Goal: Task Accomplishment & Management: Use online tool/utility

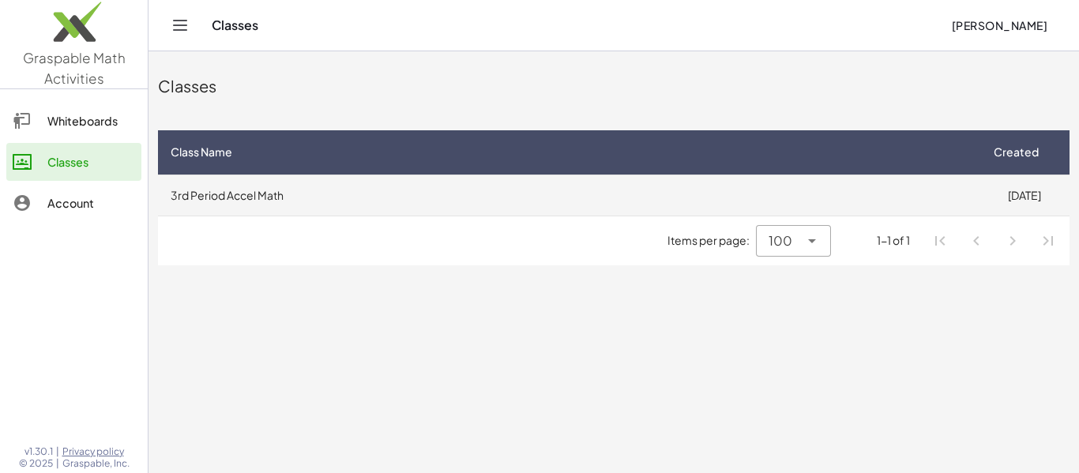
click at [524, 209] on td "3rd Period Accel Math" at bounding box center [568, 195] width 821 height 41
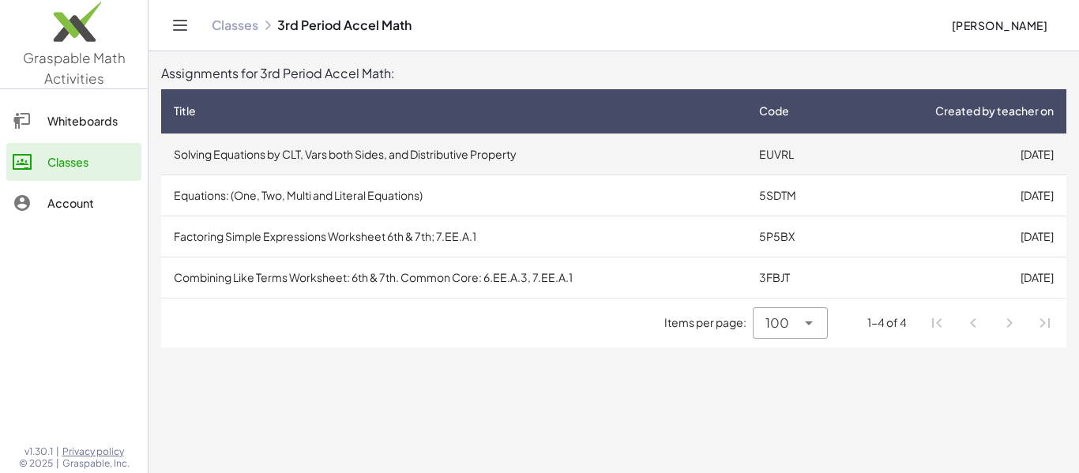
click at [503, 170] on td "Solving Equations by CLT, Vars both Sides, and Distributive Property" at bounding box center [453, 153] width 585 height 41
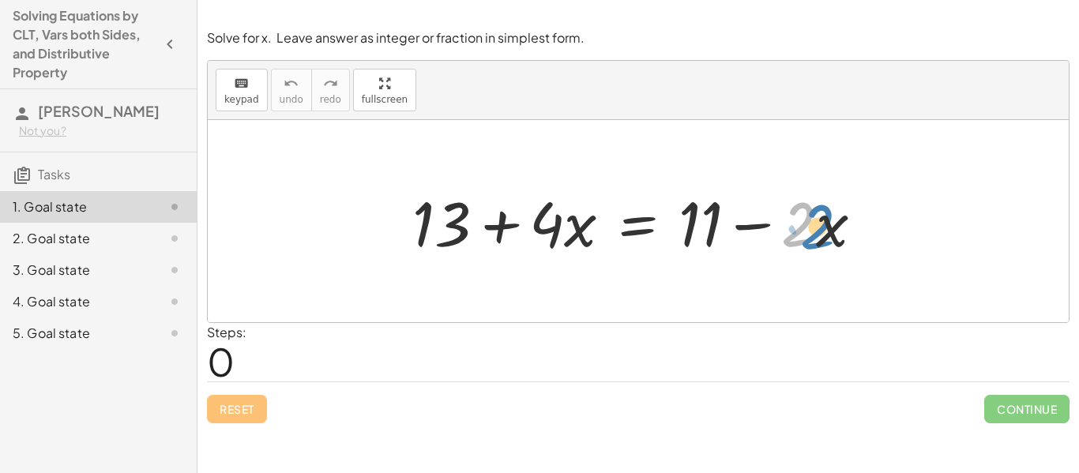
drag, startPoint x: 793, startPoint y: 235, endPoint x: 812, endPoint y: 238, distance: 19.1
click at [812, 238] on div at bounding box center [643, 221] width 479 height 81
click at [836, 236] on div at bounding box center [643, 221] width 479 height 81
click at [794, 235] on div at bounding box center [643, 221] width 479 height 81
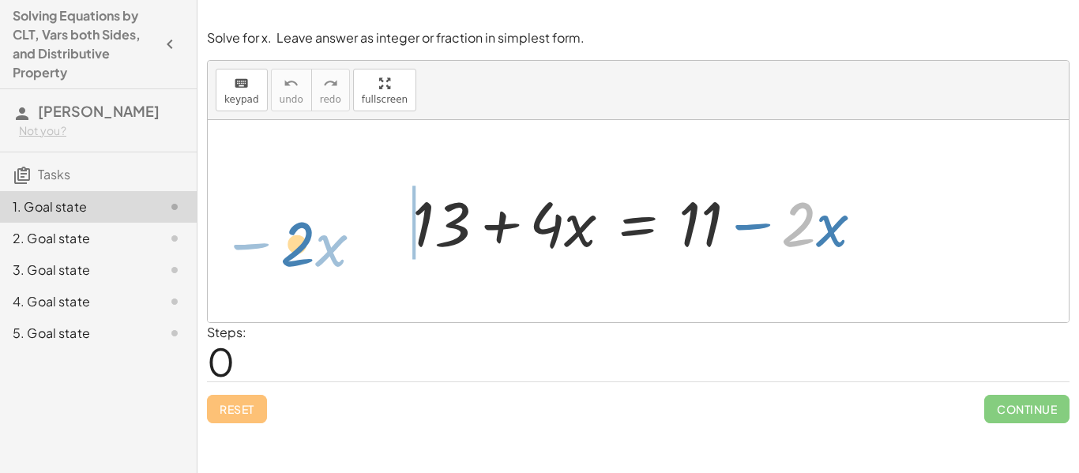
drag, startPoint x: 783, startPoint y: 234, endPoint x: 284, endPoint y: 254, distance: 498.8
click at [284, 254] on div "· 2 − · x + 13 + · 4 · x = + 11 − · 2 · x" at bounding box center [638, 221] width 861 height 202
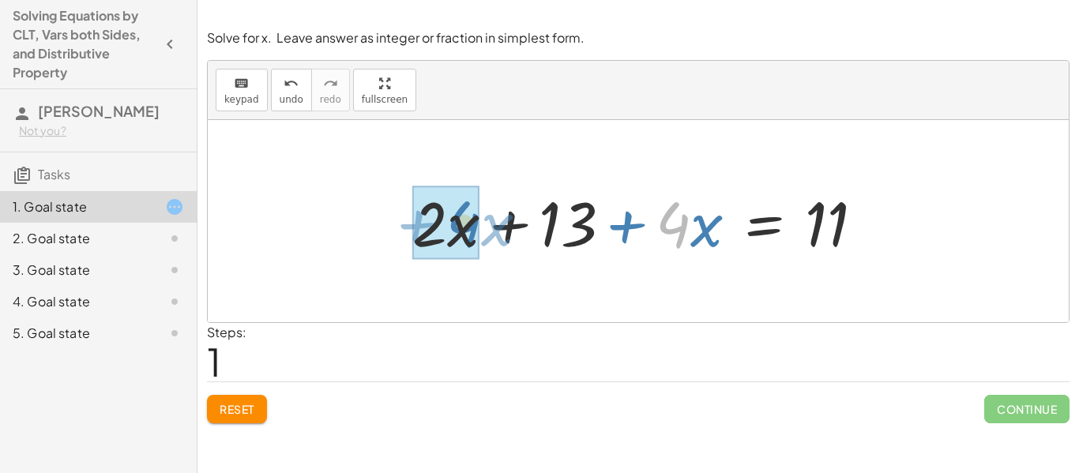
drag, startPoint x: 674, startPoint y: 234, endPoint x: 462, endPoint y: 234, distance: 212.4
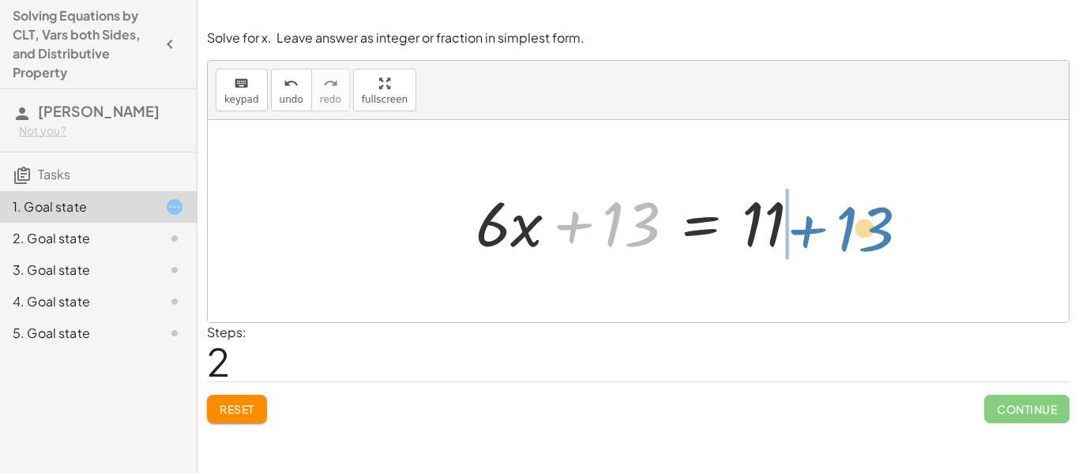
drag, startPoint x: 643, startPoint y: 221, endPoint x: 880, endPoint y: 225, distance: 237.0
click at [880, 225] on div "+ 13 + · 4 · x = + 11 − · 2 · x + · 2 · x + 13 + · 4 · x = 11 + 13 + 13 = 11 · …" at bounding box center [638, 221] width 861 height 202
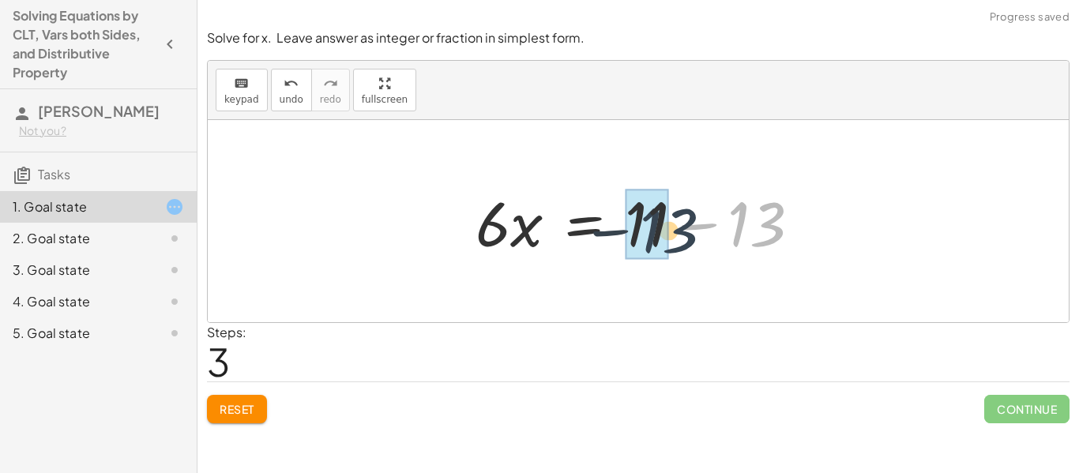
drag, startPoint x: 747, startPoint y: 231, endPoint x: 651, endPoint y: 237, distance: 96.6
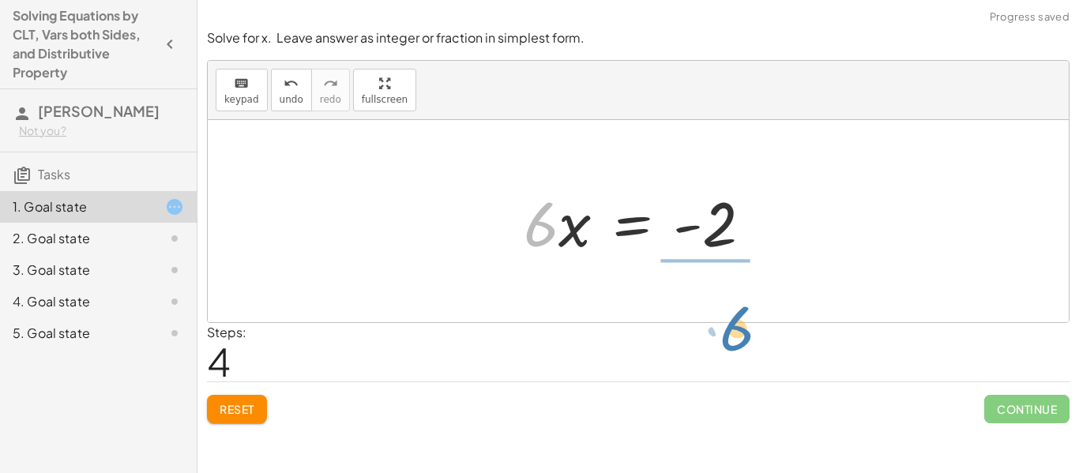
drag, startPoint x: 532, startPoint y: 233, endPoint x: 728, endPoint y: 329, distance: 219.0
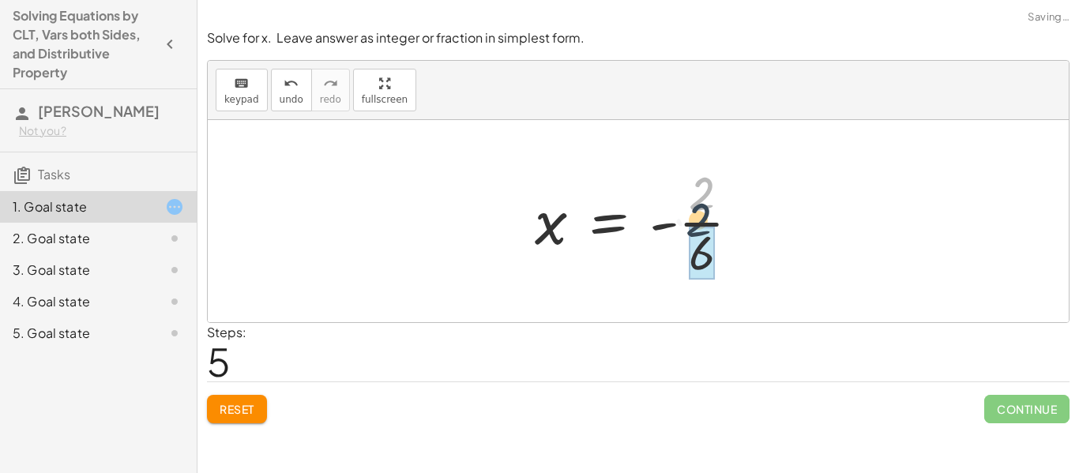
drag, startPoint x: 704, startPoint y: 200, endPoint x: 699, endPoint y: 239, distance: 39.8
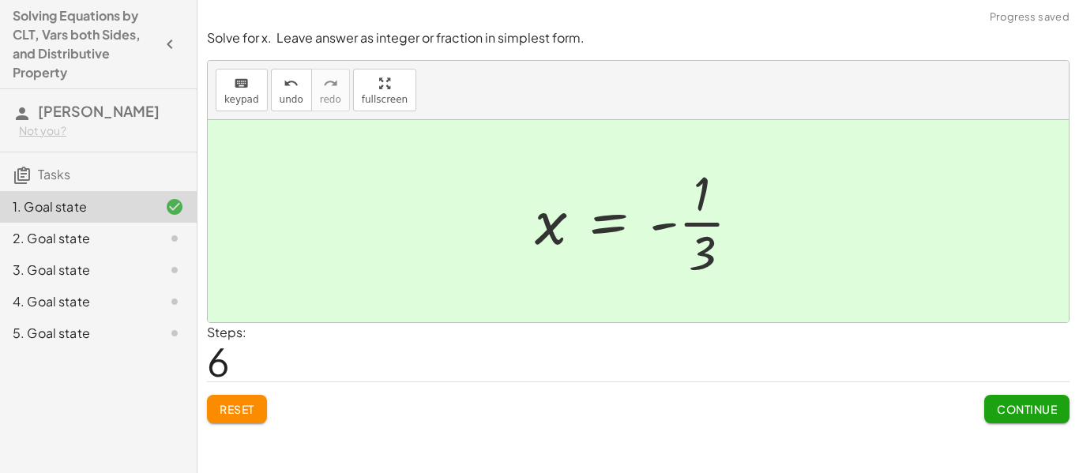
click at [1000, 408] on span "Continue" at bounding box center [1027, 409] width 60 height 14
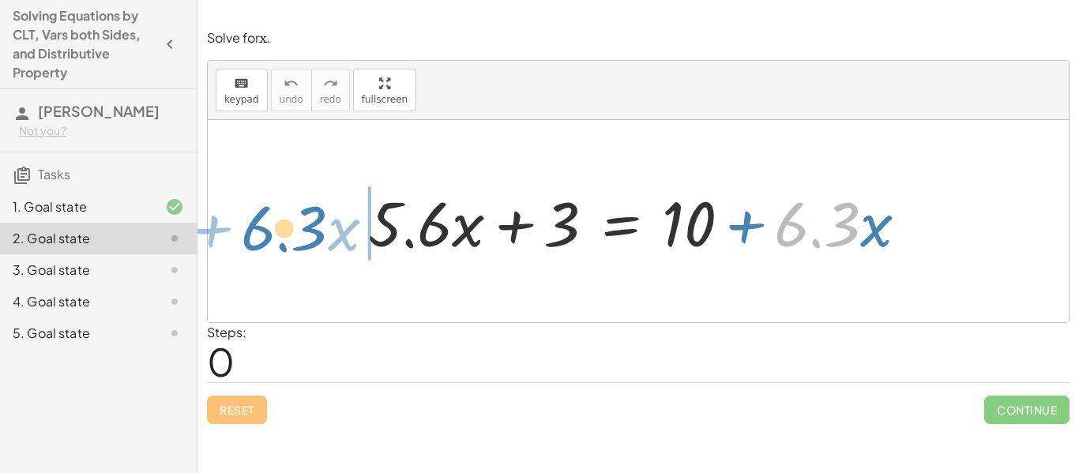
drag, startPoint x: 794, startPoint y: 231, endPoint x: 258, endPoint y: 237, distance: 536.3
click at [258, 237] on div "· 6.3 + · x + · 5.6 · x + 3 = + 10 + · 6.3 · x" at bounding box center [638, 221] width 861 height 202
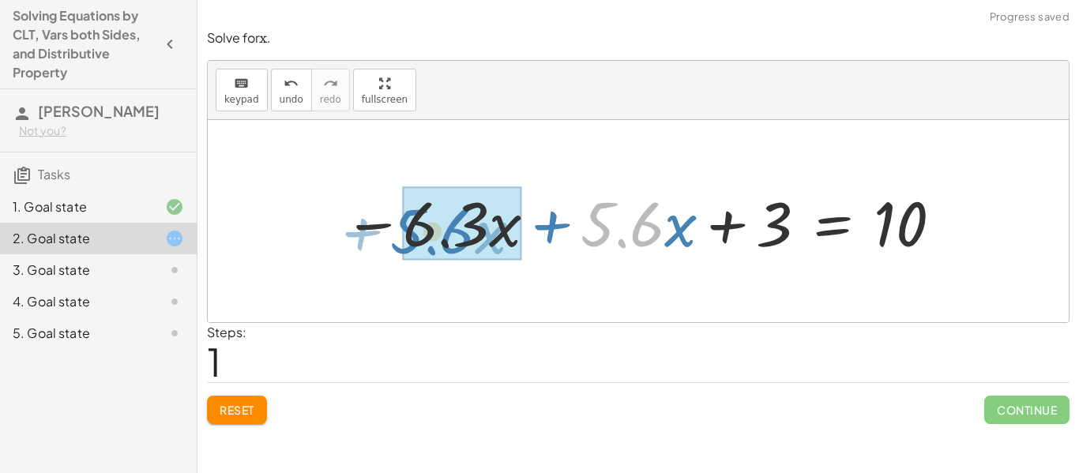
drag, startPoint x: 641, startPoint y: 239, endPoint x: 454, endPoint y: 246, distance: 187.3
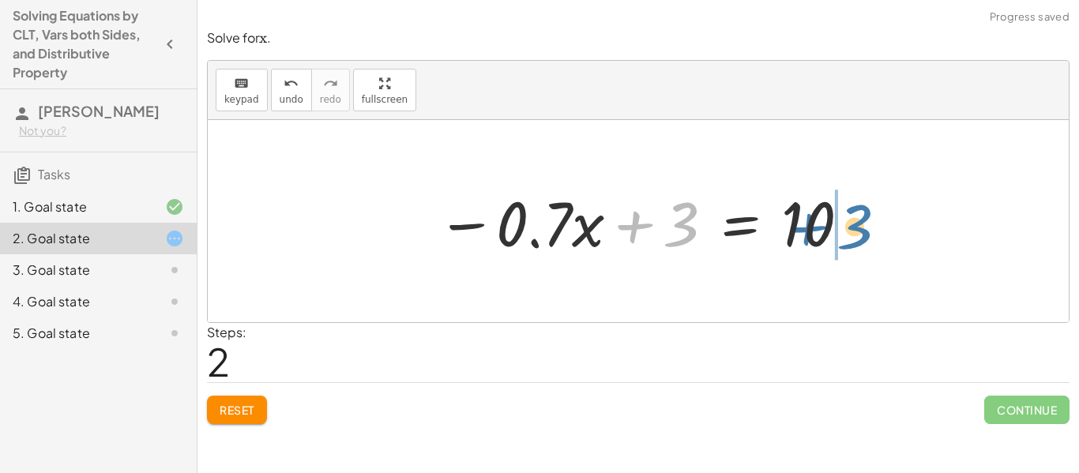
drag, startPoint x: 677, startPoint y: 231, endPoint x: 855, endPoint y: 235, distance: 178.5
click at [855, 235] on div at bounding box center [644, 221] width 430 height 81
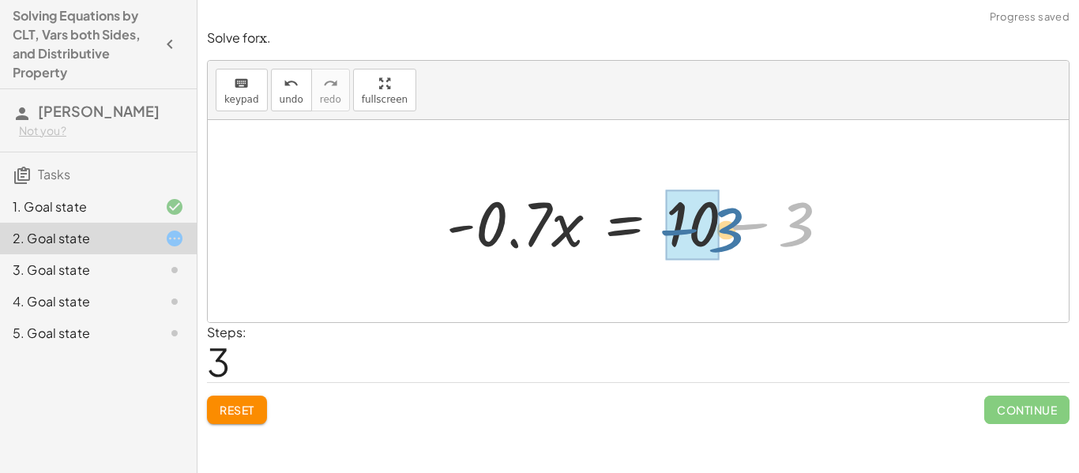
drag, startPoint x: 791, startPoint y: 231, endPoint x: 703, endPoint y: 240, distance: 88.2
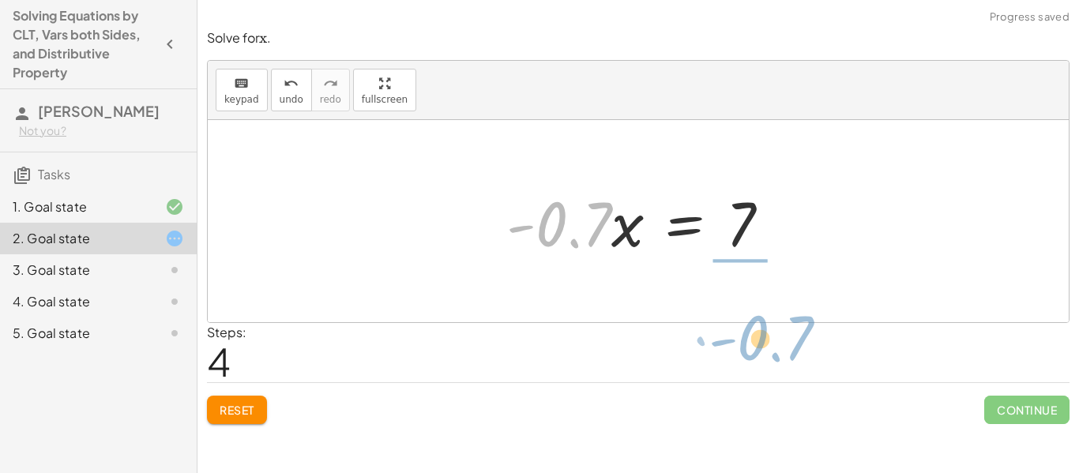
drag, startPoint x: 585, startPoint y: 231, endPoint x: 785, endPoint y: 339, distance: 226.8
click at [0, 0] on div "Solve for ﻿ x x x ﻿ . keyboard keypad undo undo redo redo fullscreen + · 5.6 · …" at bounding box center [0, 0] width 0 height 0
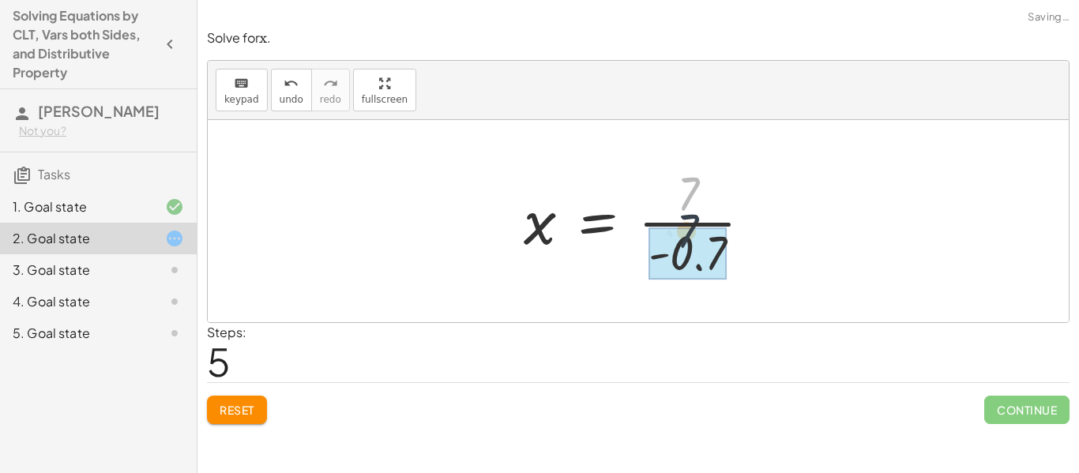
drag, startPoint x: 693, startPoint y: 187, endPoint x: 690, endPoint y: 237, distance: 49.9
drag, startPoint x: 686, startPoint y: 184, endPoint x: 695, endPoint y: 238, distance: 54.4
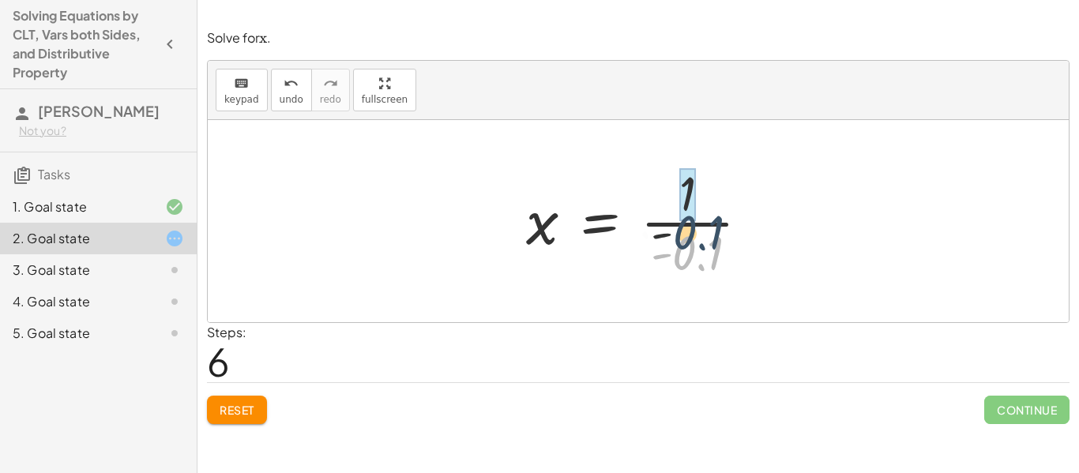
drag, startPoint x: 681, startPoint y: 254, endPoint x: 682, endPoint y: 205, distance: 49.8
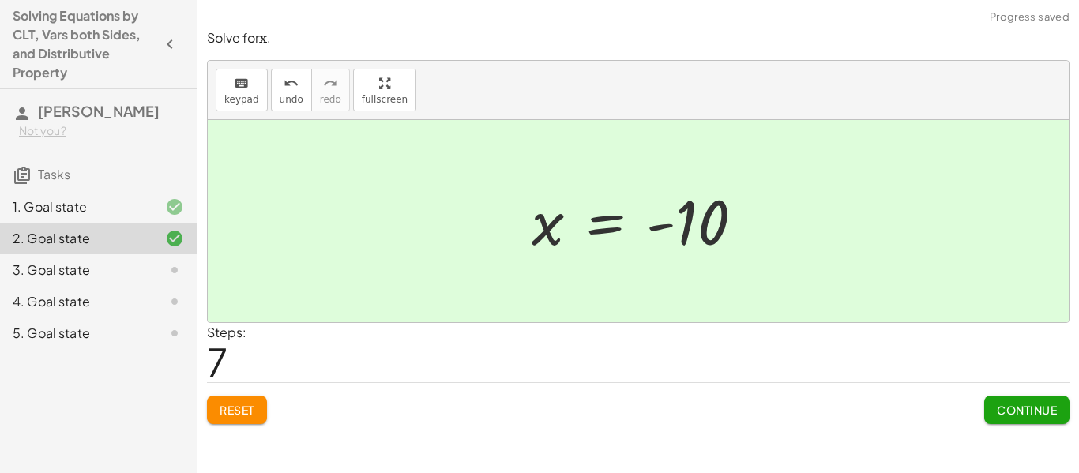
click at [1044, 403] on span "Continue" at bounding box center [1027, 410] width 60 height 14
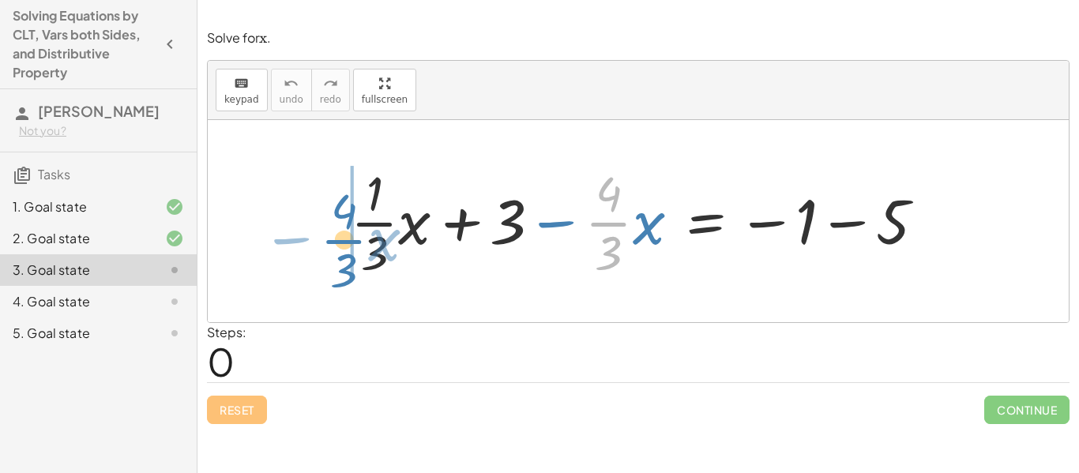
drag, startPoint x: 613, startPoint y: 220, endPoint x: 353, endPoint y: 237, distance: 260.4
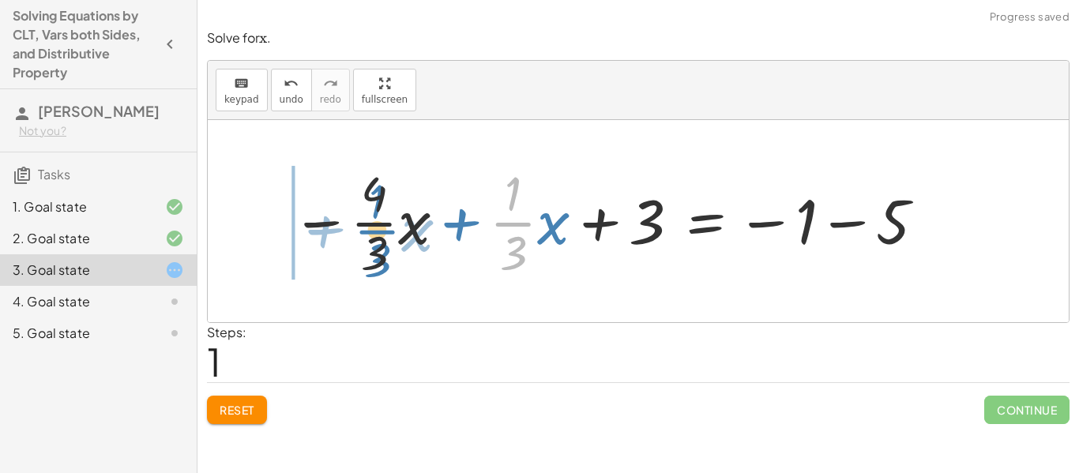
drag, startPoint x: 511, startPoint y: 227, endPoint x: 371, endPoint y: 235, distance: 140.0
click at [371, 235] on div at bounding box center [610, 221] width 652 height 122
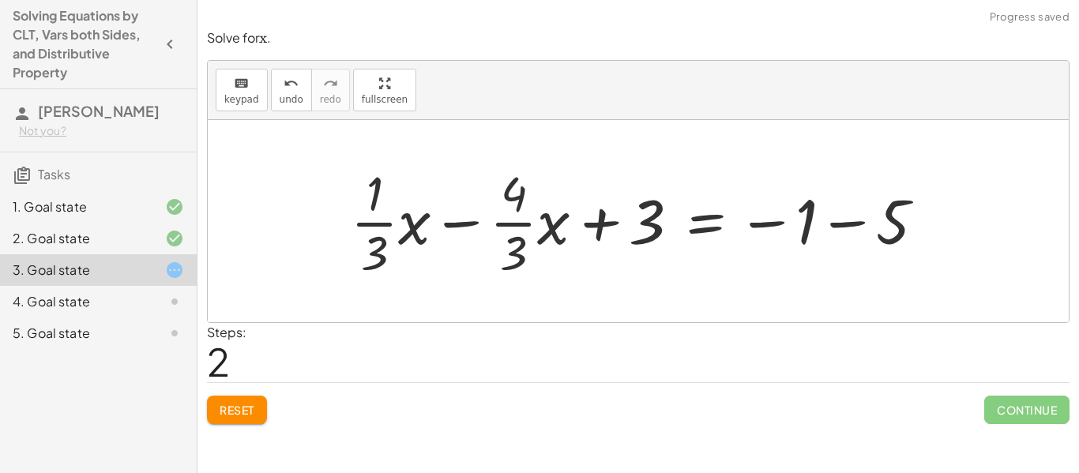
click at [218, 400] on button "Reset" at bounding box center [237, 410] width 60 height 28
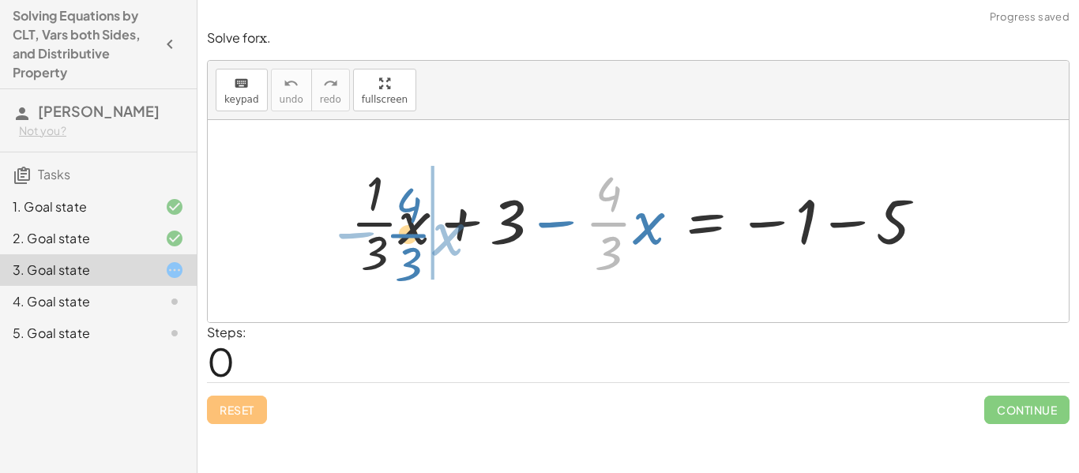
drag, startPoint x: 617, startPoint y: 227, endPoint x: 417, endPoint y: 238, distance: 200.1
click at [417, 238] on div at bounding box center [644, 221] width 603 height 122
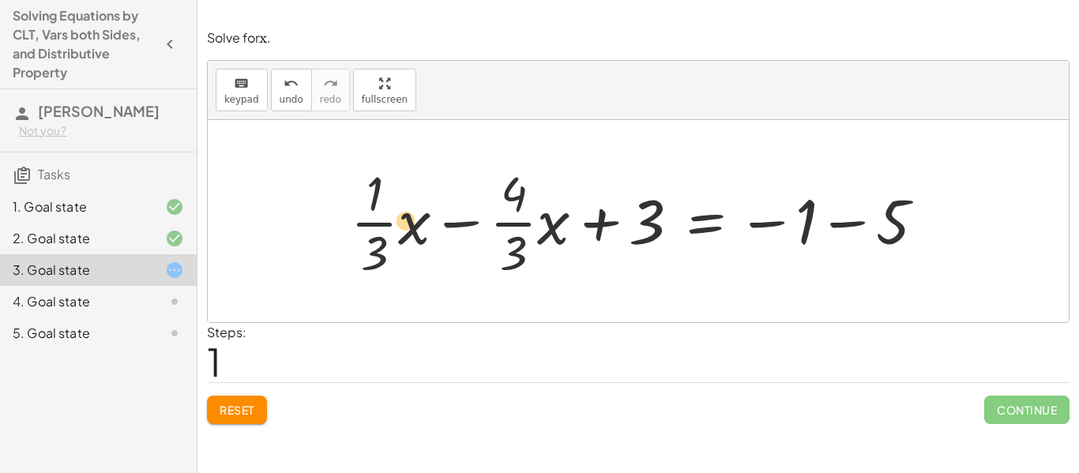
drag, startPoint x: 505, startPoint y: 224, endPoint x: 396, endPoint y: 222, distance: 109.8
click at [396, 222] on div at bounding box center [644, 221] width 603 height 122
drag, startPoint x: 384, startPoint y: 219, endPoint x: 348, endPoint y: 209, distance: 36.8
click at [348, 209] on div at bounding box center [644, 221] width 603 height 122
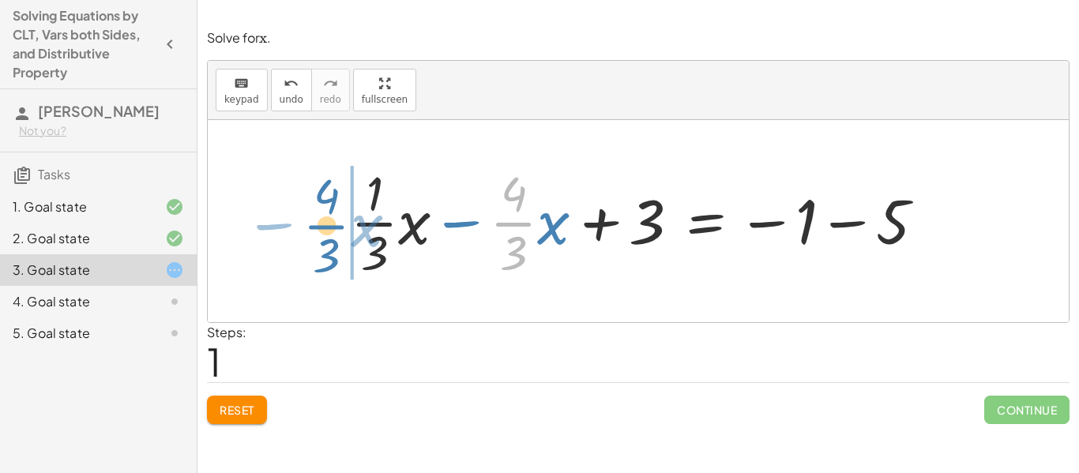
drag, startPoint x: 527, startPoint y: 223, endPoint x: 330, endPoint y: 229, distance: 196.8
click at [330, 229] on div "+ · · 1 · 3 · x + 3 − · · 4 · 3 · x = − 1 − 5 · · 4 · 3 − · x + · · 1 · 3 · x +…" at bounding box center [638, 221] width 622 height 130
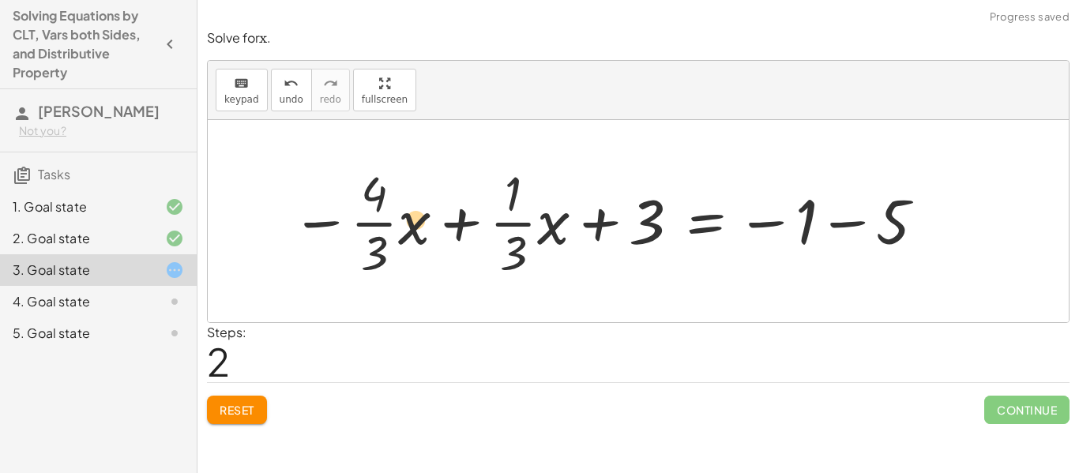
drag, startPoint x: 518, startPoint y: 220, endPoint x: 423, endPoint y: 216, distance: 95.7
click at [423, 216] on div at bounding box center [610, 221] width 652 height 122
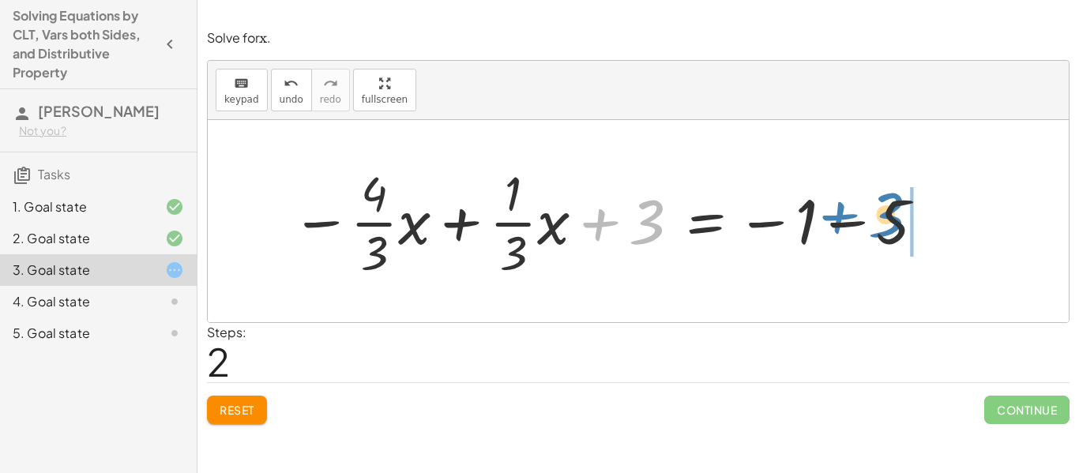
drag, startPoint x: 645, startPoint y: 235, endPoint x: 919, endPoint y: 233, distance: 274.0
click at [919, 233] on div at bounding box center [610, 221] width 652 height 122
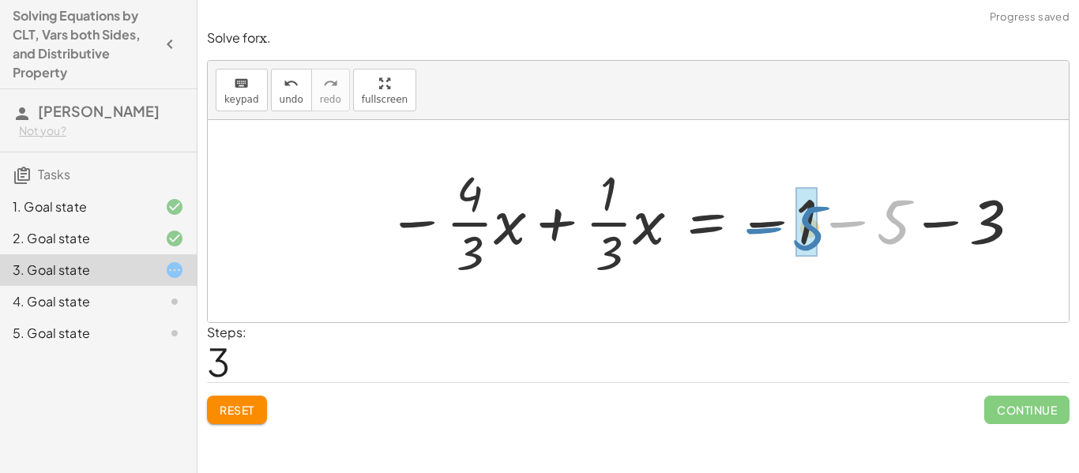
drag, startPoint x: 888, startPoint y: 228, endPoint x: 805, endPoint y: 235, distance: 83.2
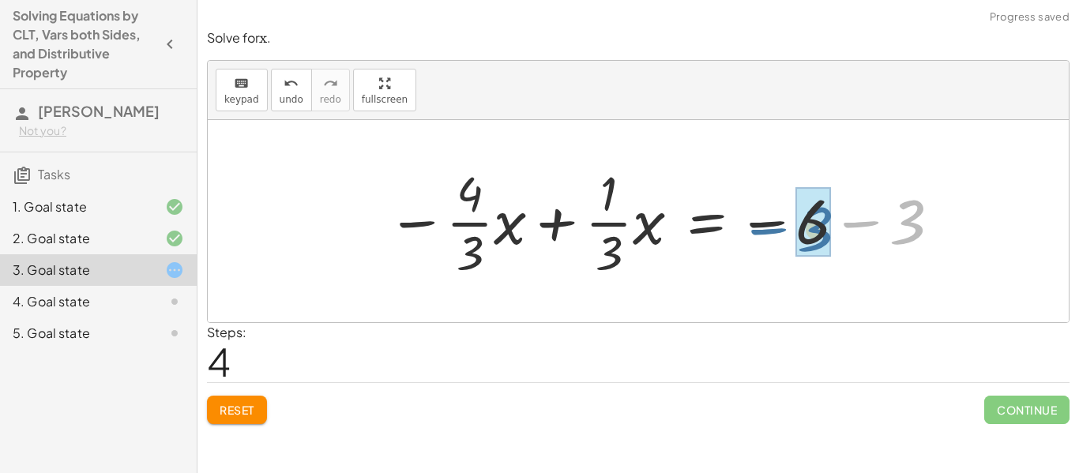
drag, startPoint x: 904, startPoint y: 235, endPoint x: 809, endPoint y: 244, distance: 96.0
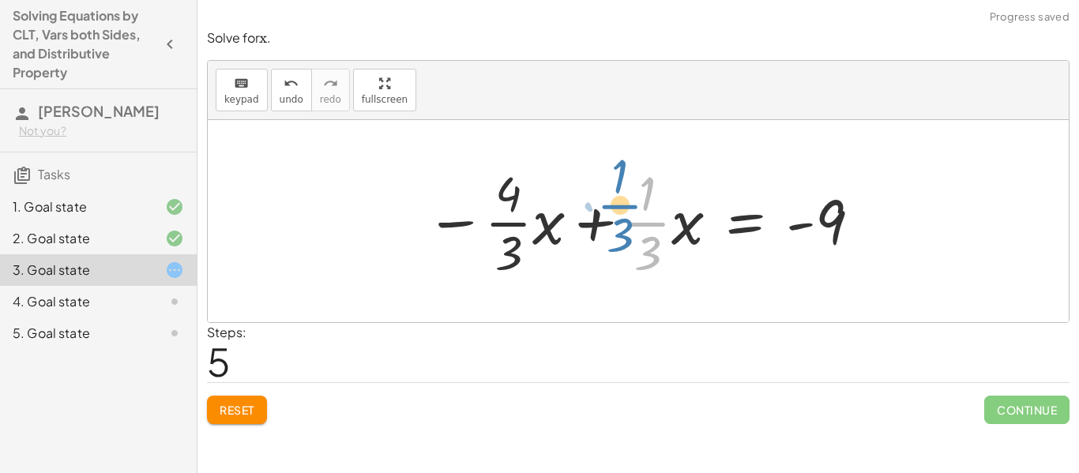
drag, startPoint x: 655, startPoint y: 225, endPoint x: 640, endPoint y: 227, distance: 14.3
click at [640, 227] on div at bounding box center [644, 221] width 453 height 122
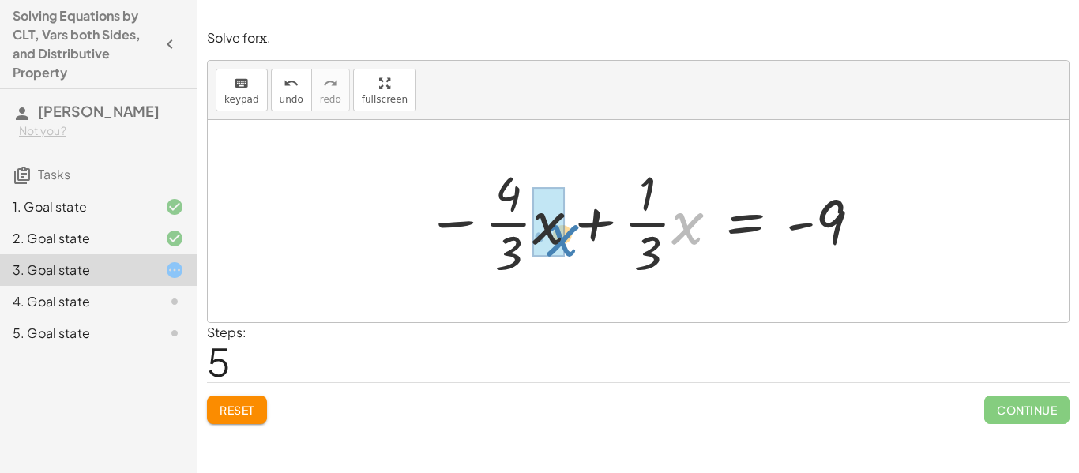
drag, startPoint x: 689, startPoint y: 231, endPoint x: 562, endPoint y: 244, distance: 127.0
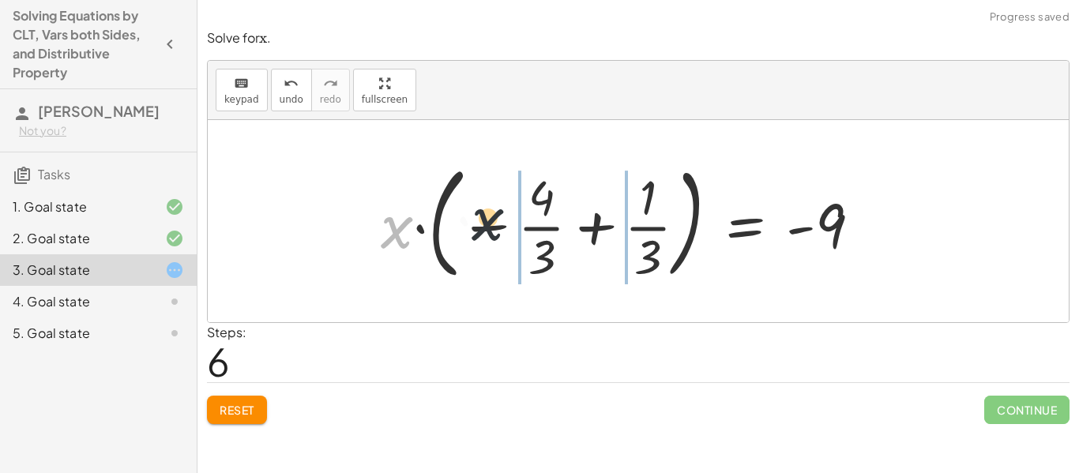
drag, startPoint x: 396, startPoint y: 244, endPoint x: 512, endPoint y: 234, distance: 115.8
click at [512, 234] on div at bounding box center [627, 221] width 509 height 131
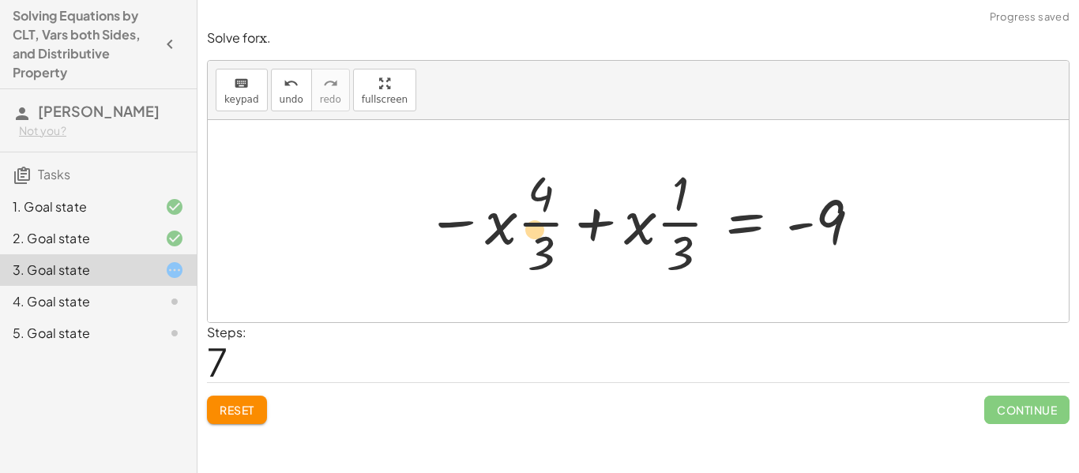
drag, startPoint x: 677, startPoint y: 224, endPoint x: 588, endPoint y: 230, distance: 88.7
click at [588, 230] on div at bounding box center [644, 221] width 453 height 122
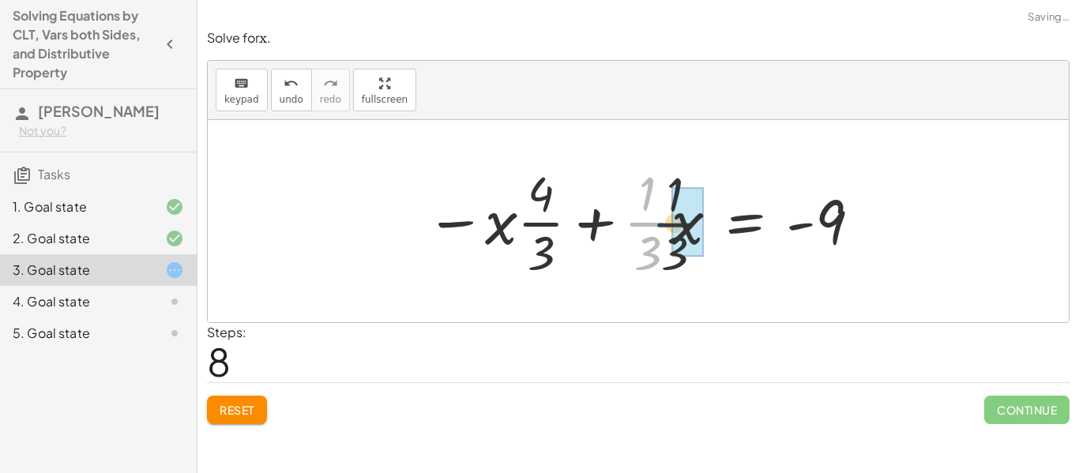
drag, startPoint x: 651, startPoint y: 230, endPoint x: 684, endPoint y: 230, distance: 33.2
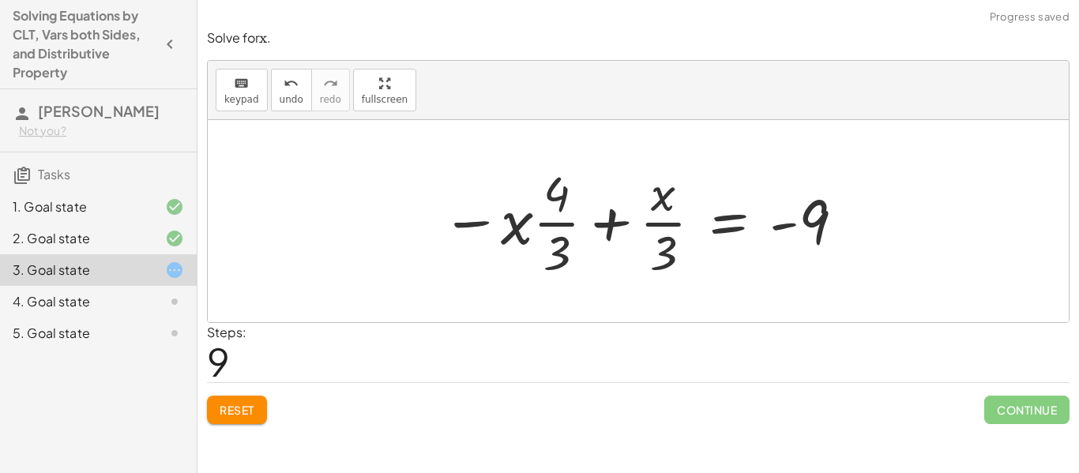
click at [666, 226] on div at bounding box center [644, 221] width 420 height 122
drag, startPoint x: 527, startPoint y: 227, endPoint x: 572, endPoint y: 244, distance: 48.0
click at [572, 244] on div at bounding box center [644, 221] width 420 height 122
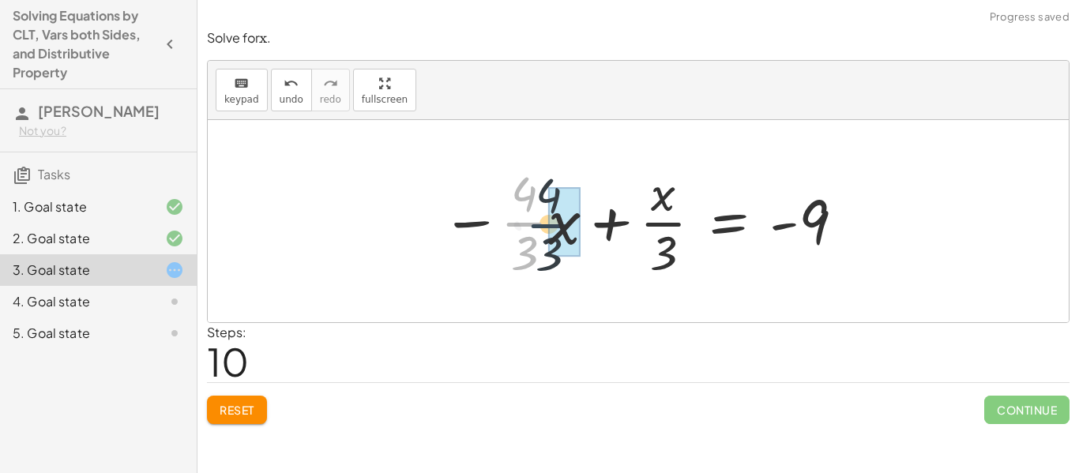
drag, startPoint x: 523, startPoint y: 217, endPoint x: 554, endPoint y: 217, distance: 30.8
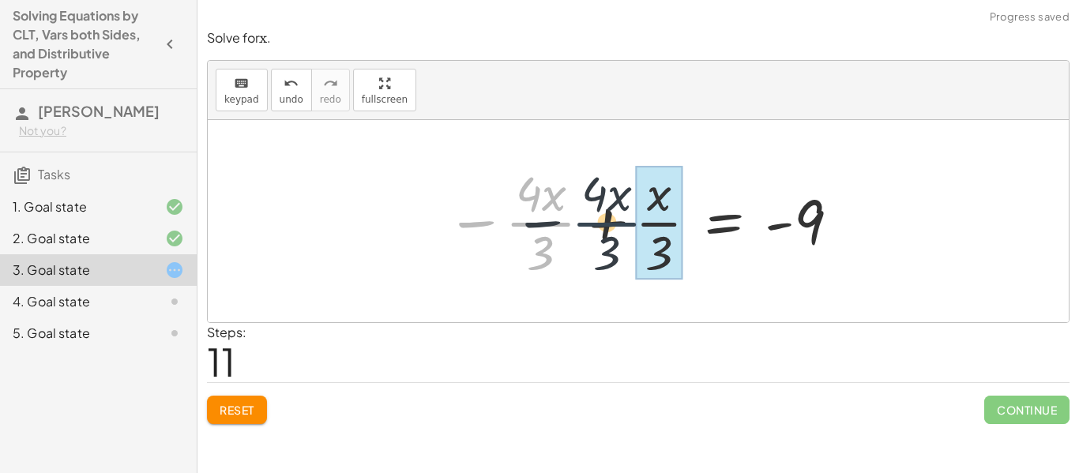
drag, startPoint x: 534, startPoint y: 220, endPoint x: 622, endPoint y: 220, distance: 87.7
click at [622, 220] on div at bounding box center [643, 221] width 411 height 122
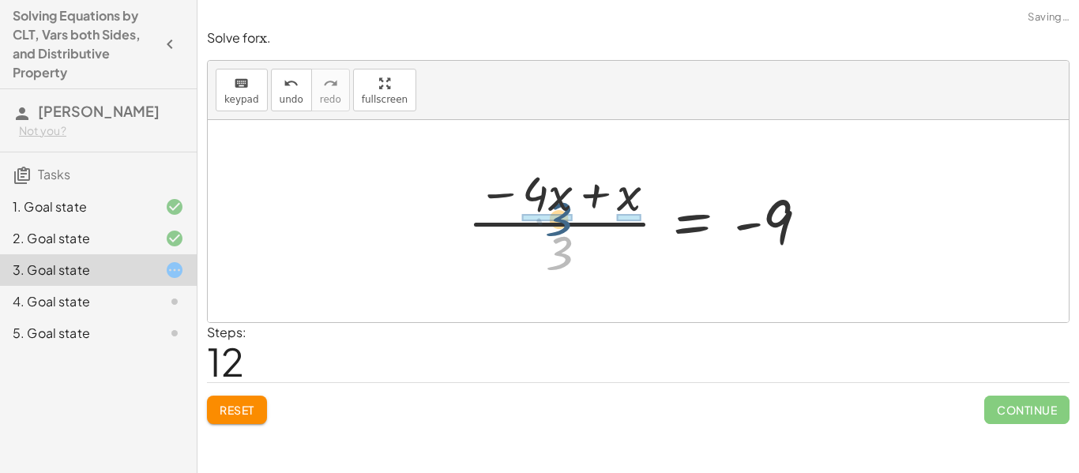
drag, startPoint x: 565, startPoint y: 246, endPoint x: 565, endPoint y: 211, distance: 34.8
click at [565, 211] on div at bounding box center [644, 221] width 369 height 122
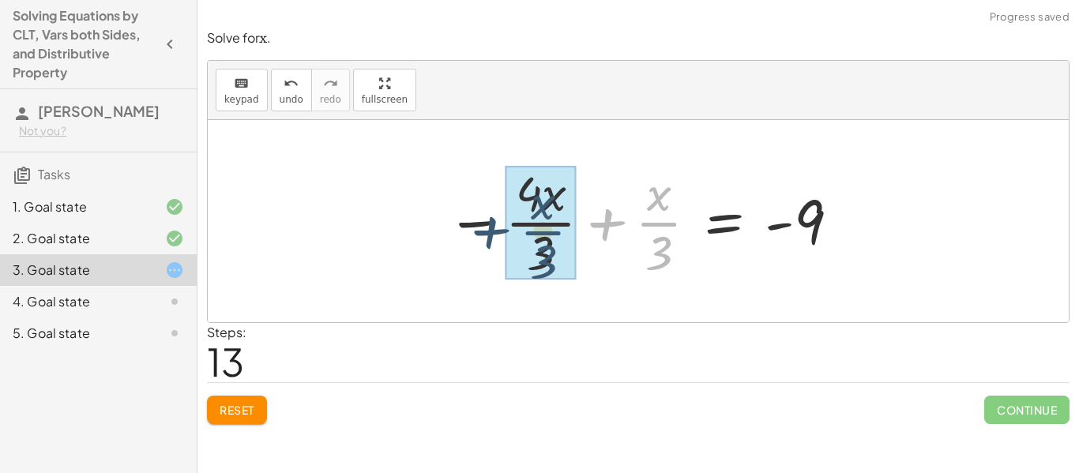
drag, startPoint x: 652, startPoint y: 229, endPoint x: 535, endPoint y: 238, distance: 117.2
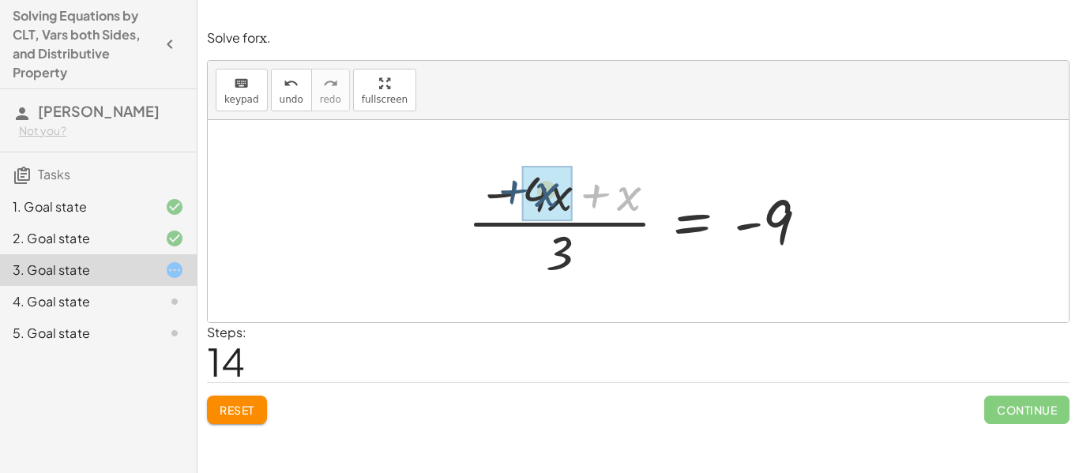
drag, startPoint x: 625, startPoint y: 204, endPoint x: 542, endPoint y: 201, distance: 83.0
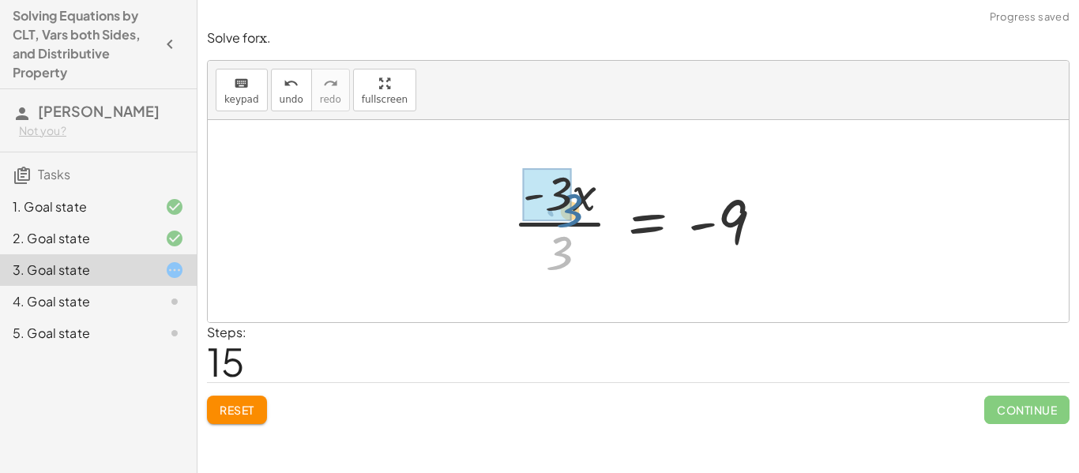
drag, startPoint x: 556, startPoint y: 260, endPoint x: 566, endPoint y: 216, distance: 45.4
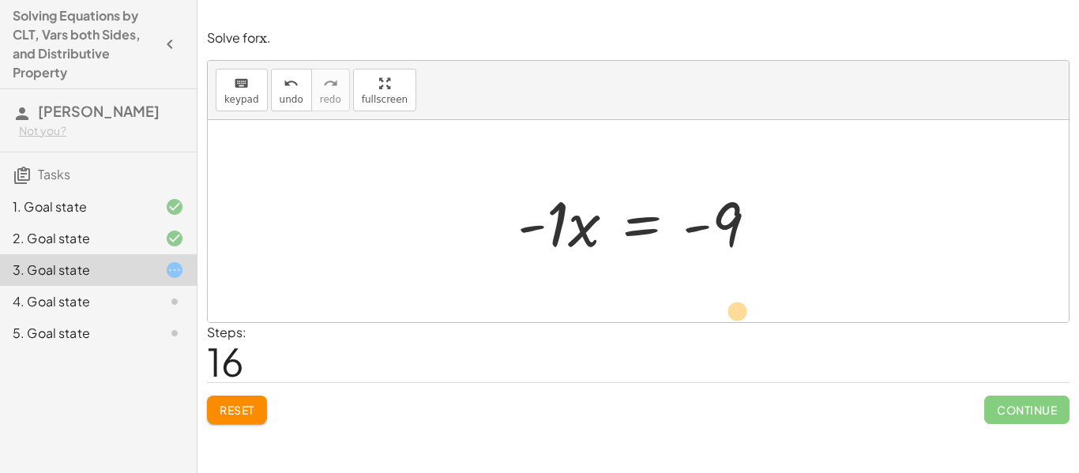
drag, startPoint x: 554, startPoint y: 224, endPoint x: 742, endPoint y: 301, distance: 203.3
click at [742, 301] on div "+ · · 1 · 3 · x + 3 − · · 4 · 3 · x = − 1 − 5 + · · 1 · 3 · x − · · 4 · 3 · x +…" at bounding box center [638, 221] width 861 height 202
drag, startPoint x: 558, startPoint y: 235, endPoint x: 733, endPoint y: 175, distance: 185.3
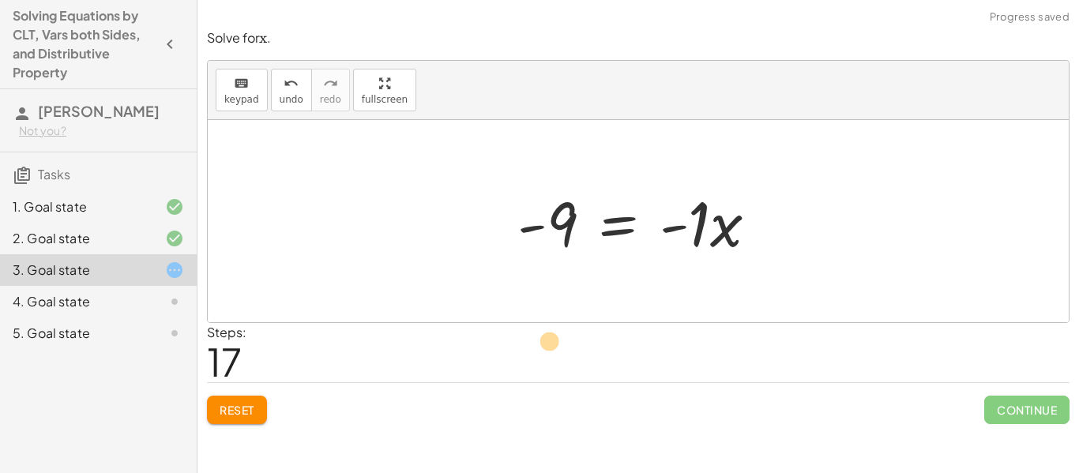
drag, startPoint x: 695, startPoint y: 239, endPoint x: 562, endPoint y: 349, distance: 172.2
click at [0, 0] on div "Solve for ﻿ x x x ﻿ . keyboard keypad undo undo redo redo fullscreen + · · 1 · …" at bounding box center [0, 0] width 0 height 0
drag, startPoint x: 699, startPoint y: 239, endPoint x: 711, endPoint y: 245, distance: 13.1
click at [711, 245] on div at bounding box center [643, 221] width 269 height 81
drag, startPoint x: 723, startPoint y: 237, endPoint x: 577, endPoint y: 307, distance: 162.1
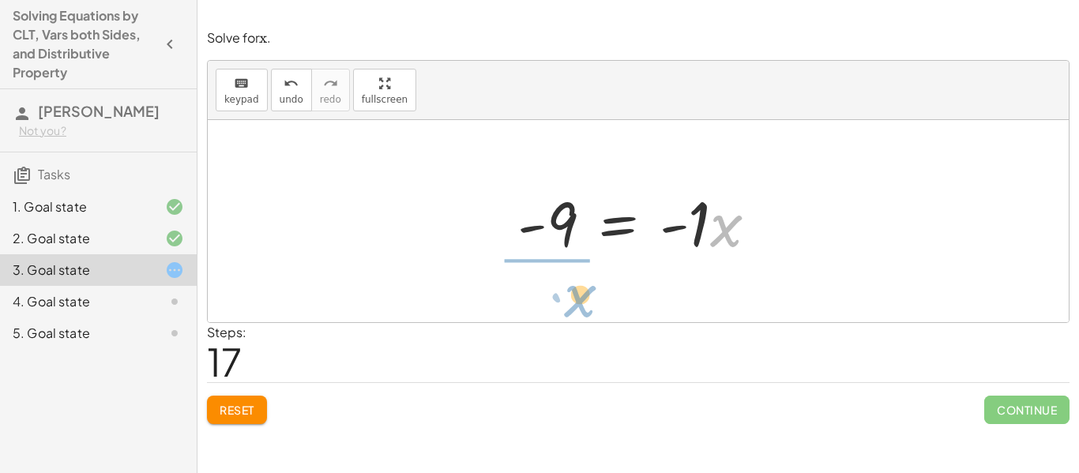
click at [577, 307] on div "+ · · 1 · 3 · x + 3 − · · 4 · 3 · x = − 1 − 5 + · · 1 · 3 · x − · · 4 · 3 · x +…" at bounding box center [638, 221] width 861 height 202
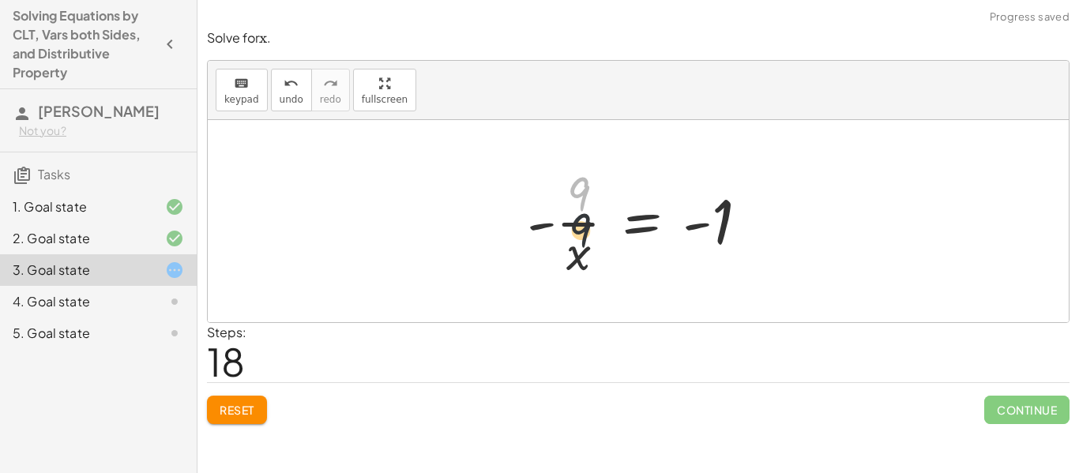
drag, startPoint x: 573, startPoint y: 186, endPoint x: 575, endPoint y: 250, distance: 64.0
click at [575, 250] on div at bounding box center [644, 221] width 250 height 122
drag, startPoint x: 575, startPoint y: 250, endPoint x: 729, endPoint y: 257, distance: 154.2
click at [729, 257] on div at bounding box center [644, 221] width 250 height 122
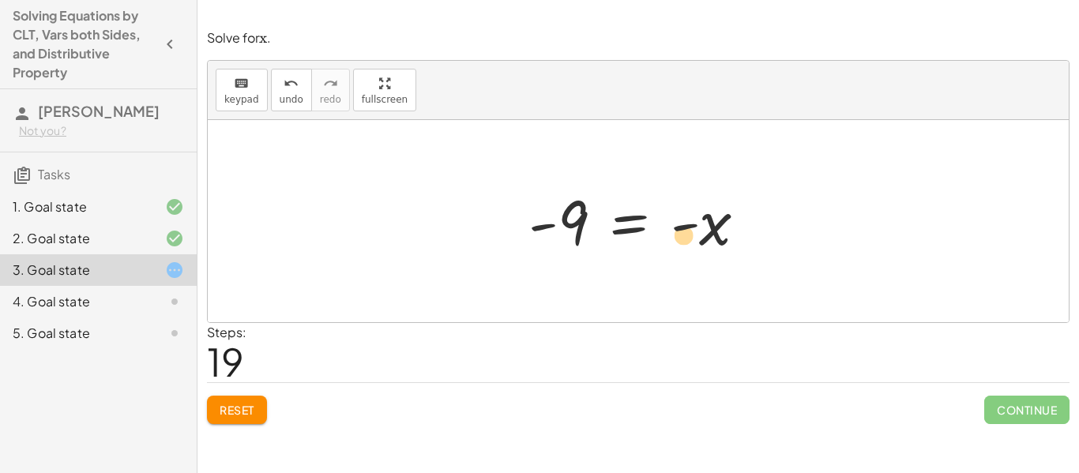
drag, startPoint x: 687, startPoint y: 226, endPoint x: 686, endPoint y: 239, distance: 12.7
click at [686, 239] on div at bounding box center [643, 221] width 246 height 78
drag, startPoint x: 682, startPoint y: 228, endPoint x: 532, endPoint y: 240, distance: 150.5
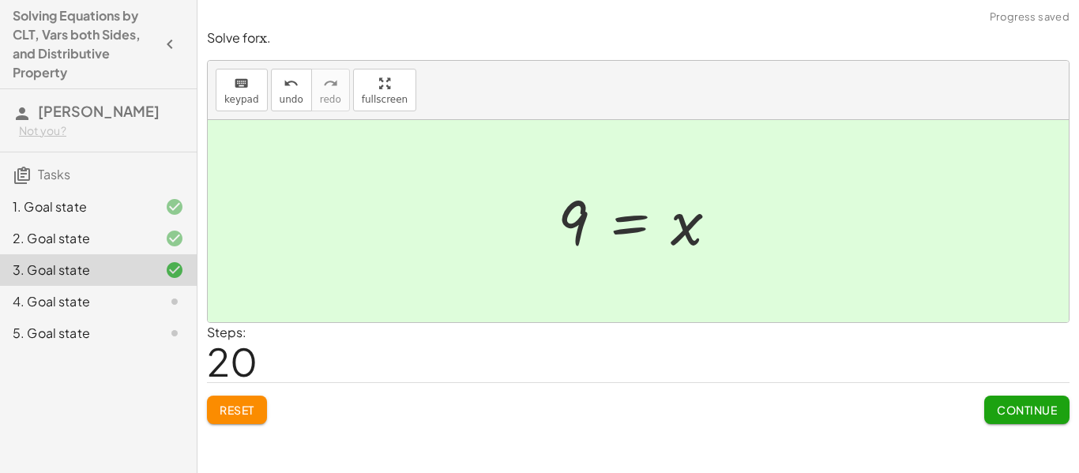
click at [1042, 409] on span "Continue" at bounding box center [1027, 410] width 60 height 14
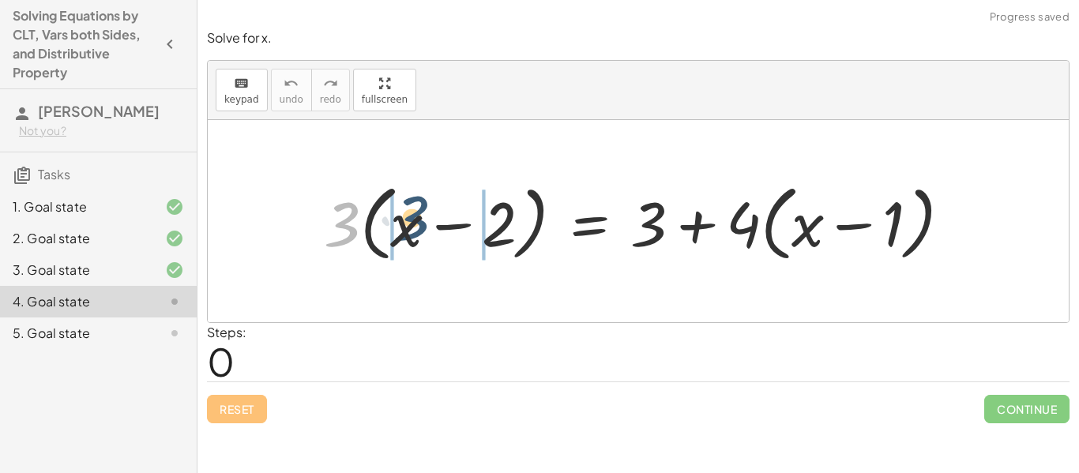
drag, startPoint x: 333, startPoint y: 246, endPoint x: 404, endPoint y: 242, distance: 71.2
click at [404, 242] on div at bounding box center [643, 221] width 655 height 91
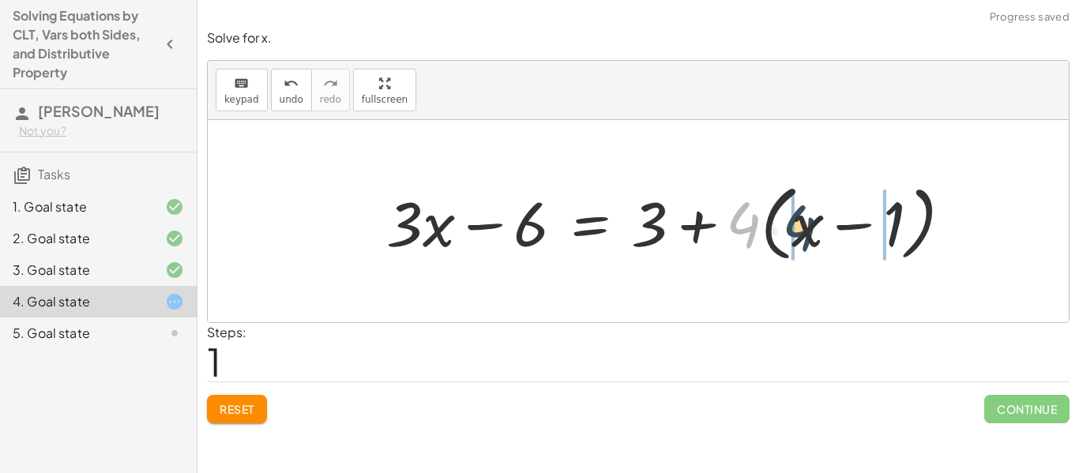
drag, startPoint x: 746, startPoint y: 212, endPoint x: 803, endPoint y: 215, distance: 57.0
click at [803, 215] on div at bounding box center [675, 221] width 594 height 91
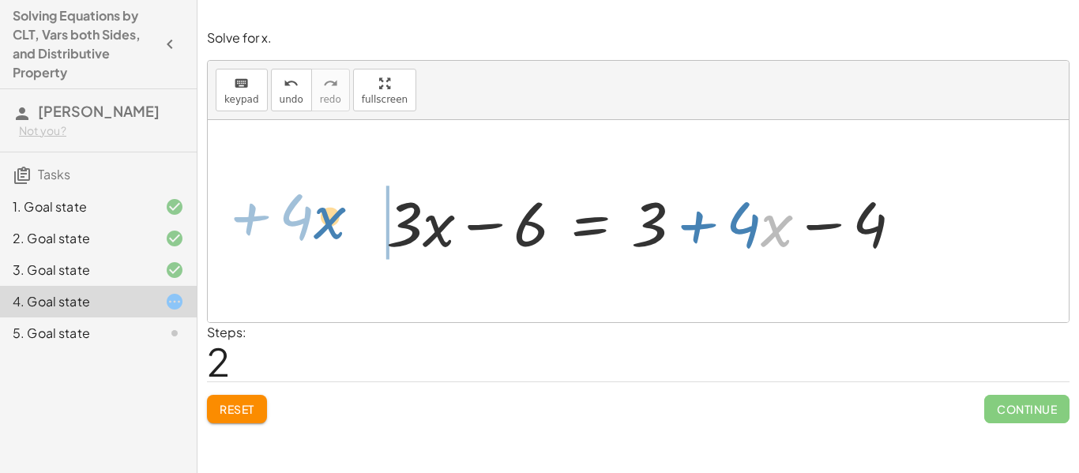
drag, startPoint x: 767, startPoint y: 233, endPoint x: 322, endPoint y: 227, distance: 444.7
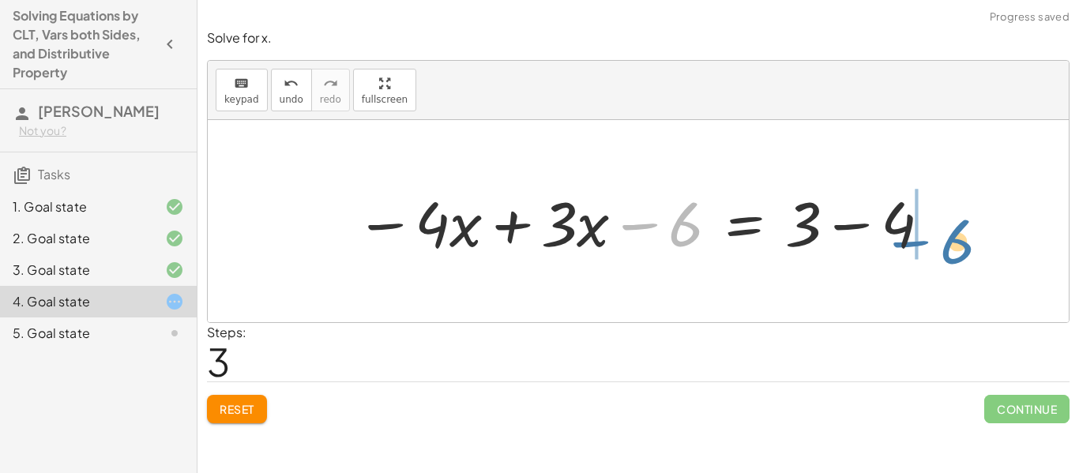
drag, startPoint x: 674, startPoint y: 223, endPoint x: 946, endPoint y: 240, distance: 273.0
click at [946, 240] on div "· 3 · ( + x − 2 ) = + 3 + · 4 · ( + x − 1 ) + · 3 · x − · 3 · 2 = + 3 + · 4 · (…" at bounding box center [638, 221] width 861 height 202
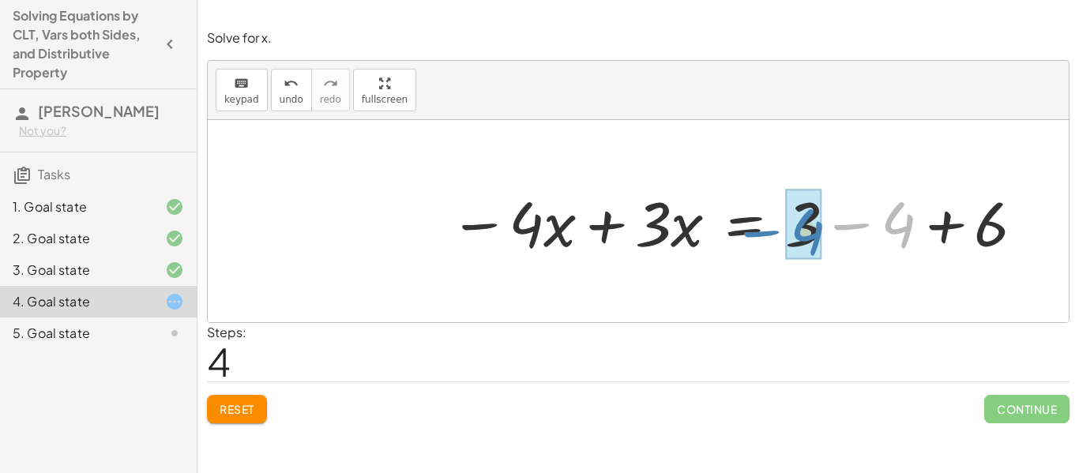
drag, startPoint x: 895, startPoint y: 232, endPoint x: 803, endPoint y: 239, distance: 91.9
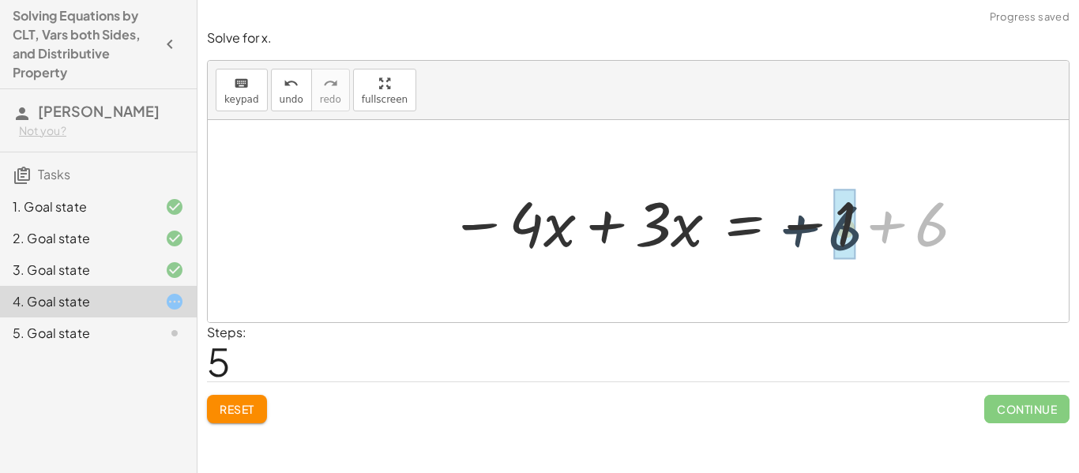
drag, startPoint x: 922, startPoint y: 239, endPoint x: 847, endPoint y: 245, distance: 76.0
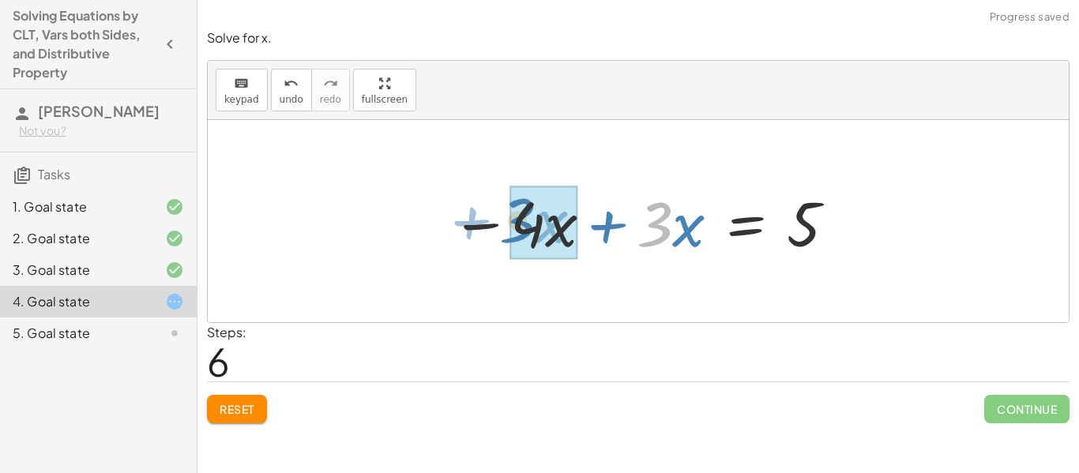
drag, startPoint x: 669, startPoint y: 224, endPoint x: 540, endPoint y: 221, distance: 128.8
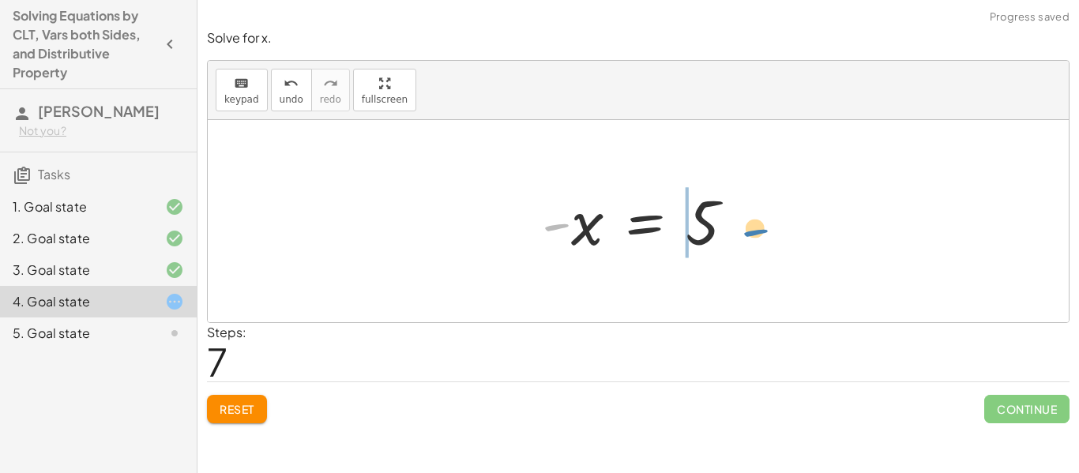
drag, startPoint x: 559, startPoint y: 228, endPoint x: 747, endPoint y: 232, distance: 188.0
click at [747, 232] on div at bounding box center [644, 221] width 221 height 78
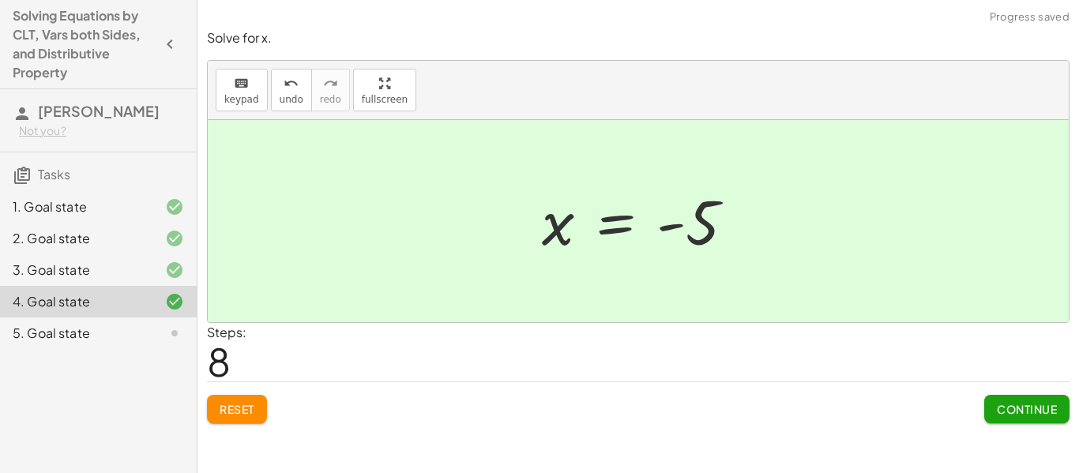
click at [1022, 412] on span "Continue" at bounding box center [1027, 409] width 60 height 14
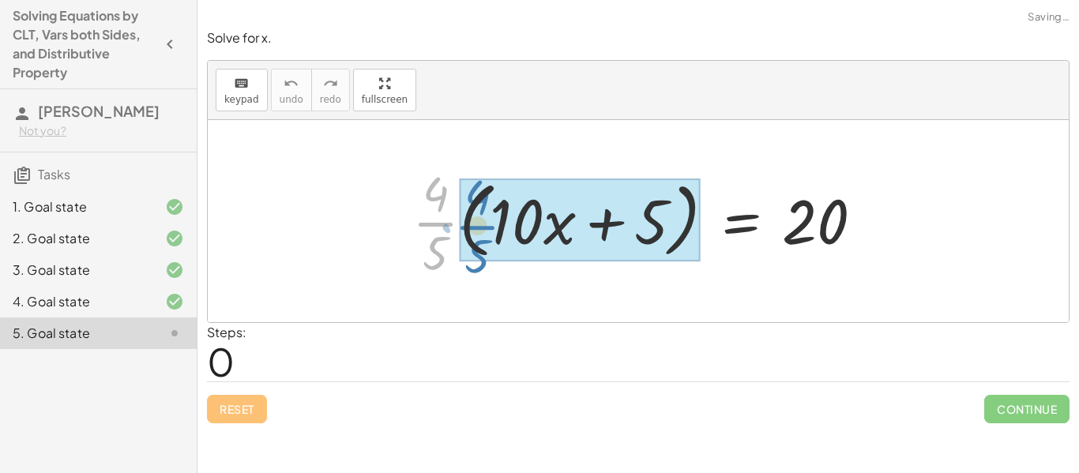
drag, startPoint x: 449, startPoint y: 237, endPoint x: 490, endPoint y: 242, distance: 40.6
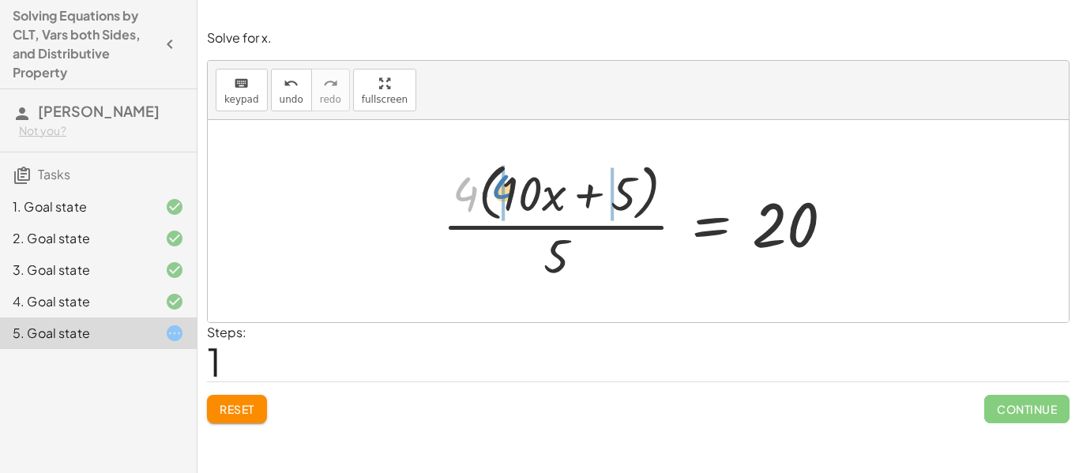
drag, startPoint x: 473, startPoint y: 193, endPoint x: 514, endPoint y: 190, distance: 41.2
click at [514, 190] on div at bounding box center [643, 220] width 419 height 129
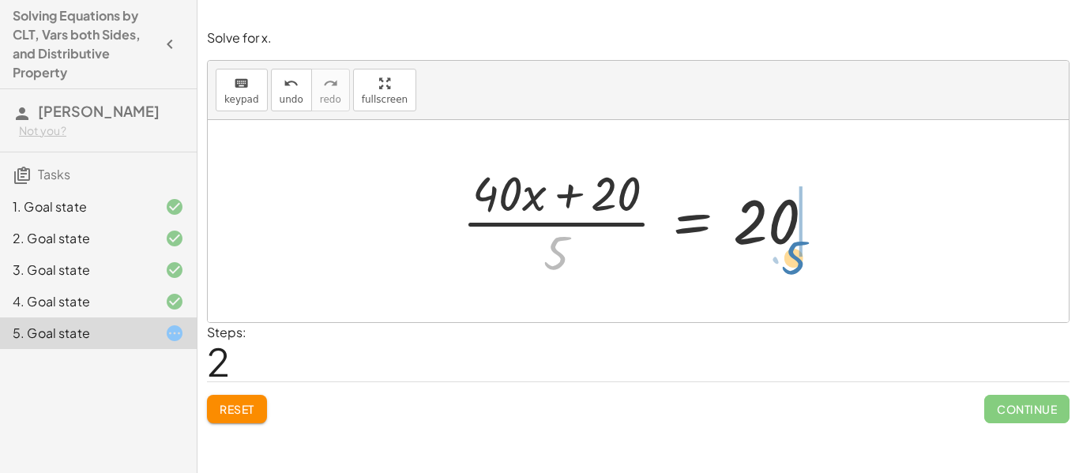
drag, startPoint x: 561, startPoint y: 241, endPoint x: 831, endPoint y: 238, distance: 270.1
click at [831, 238] on div at bounding box center [644, 221] width 381 height 122
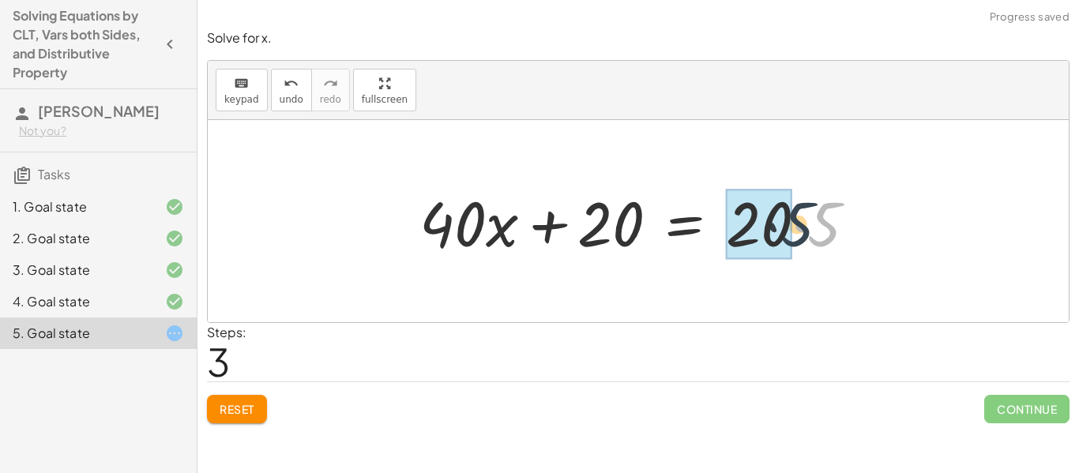
drag, startPoint x: 821, startPoint y: 240, endPoint x: 787, endPoint y: 242, distance: 33.3
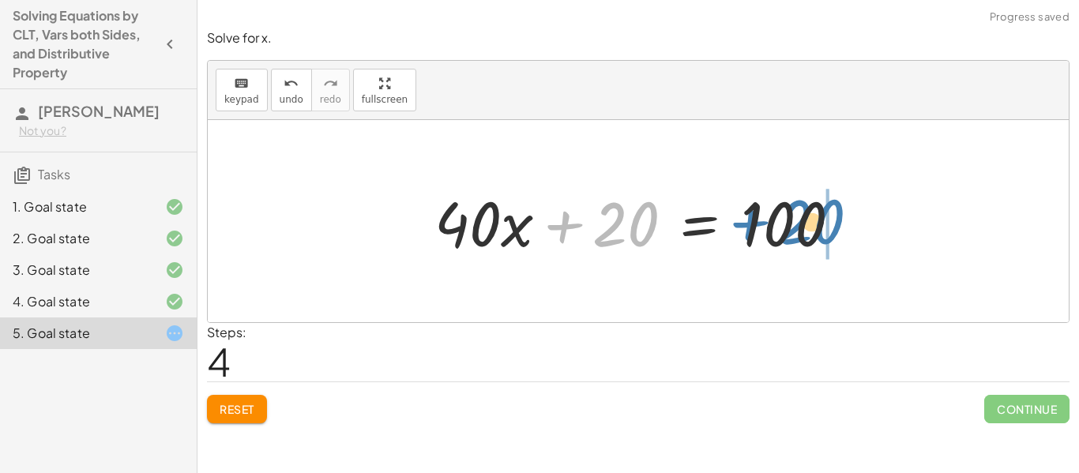
drag, startPoint x: 614, startPoint y: 231, endPoint x: 839, endPoint y: 234, distance: 224.3
click at [839, 234] on div at bounding box center [643, 221] width 434 height 81
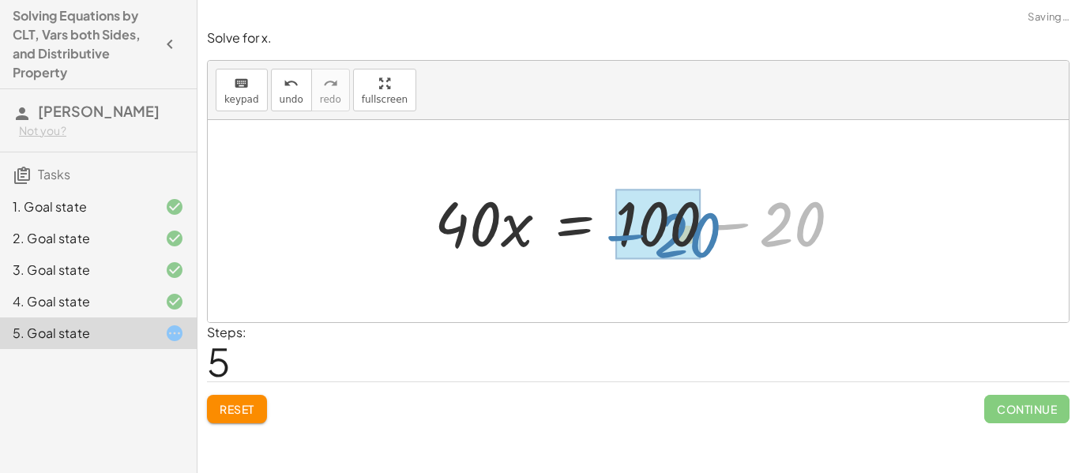
drag, startPoint x: 785, startPoint y: 229, endPoint x: 678, endPoint y: 240, distance: 107.2
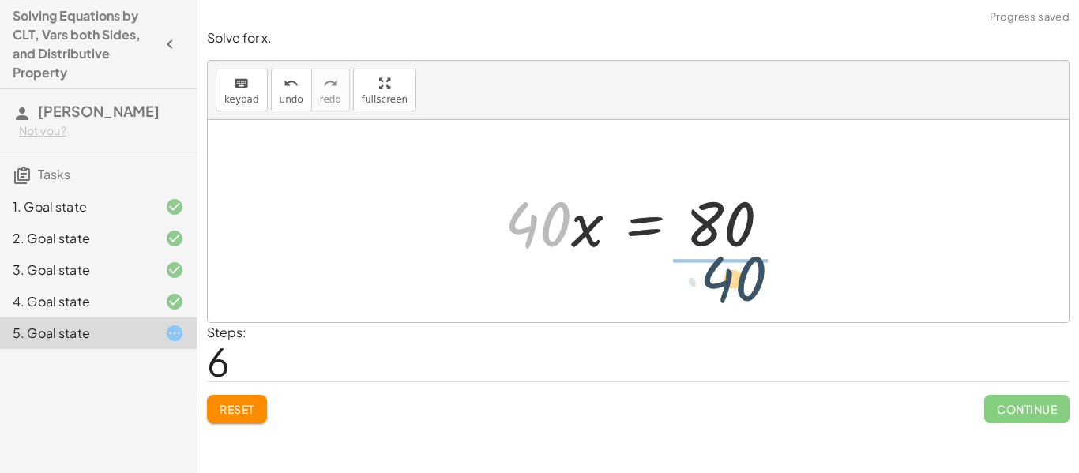
drag, startPoint x: 531, startPoint y: 233, endPoint x: 735, endPoint y: 288, distance: 211.9
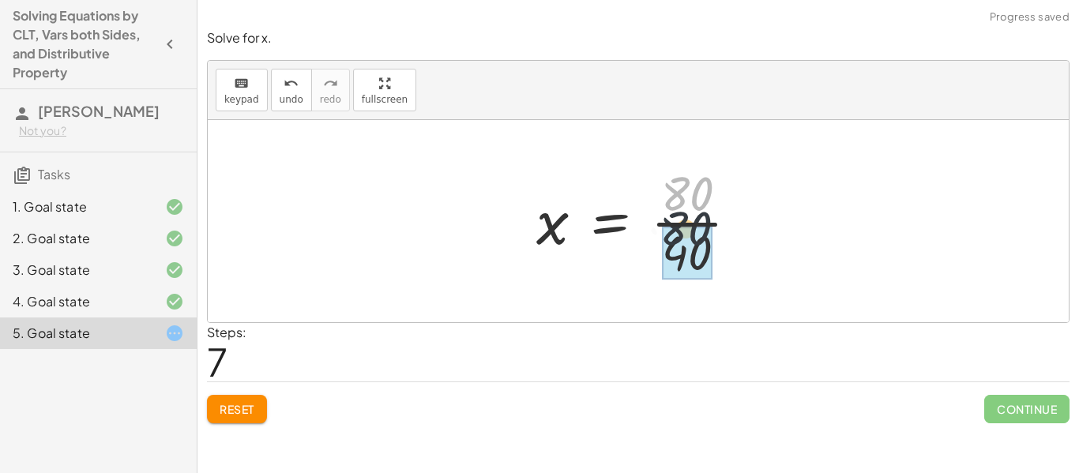
drag, startPoint x: 707, startPoint y: 201, endPoint x: 703, endPoint y: 252, distance: 50.7
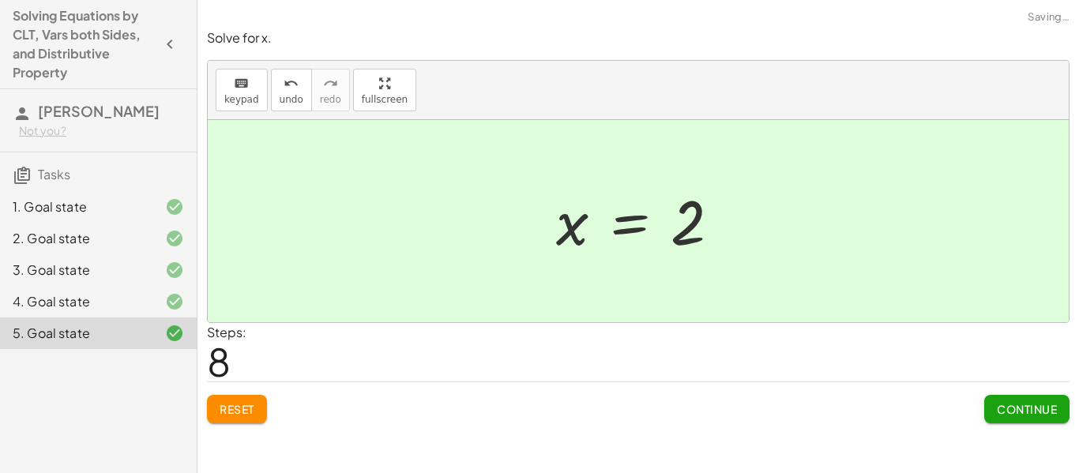
click at [1046, 416] on button "Continue" at bounding box center [1026, 409] width 85 height 28
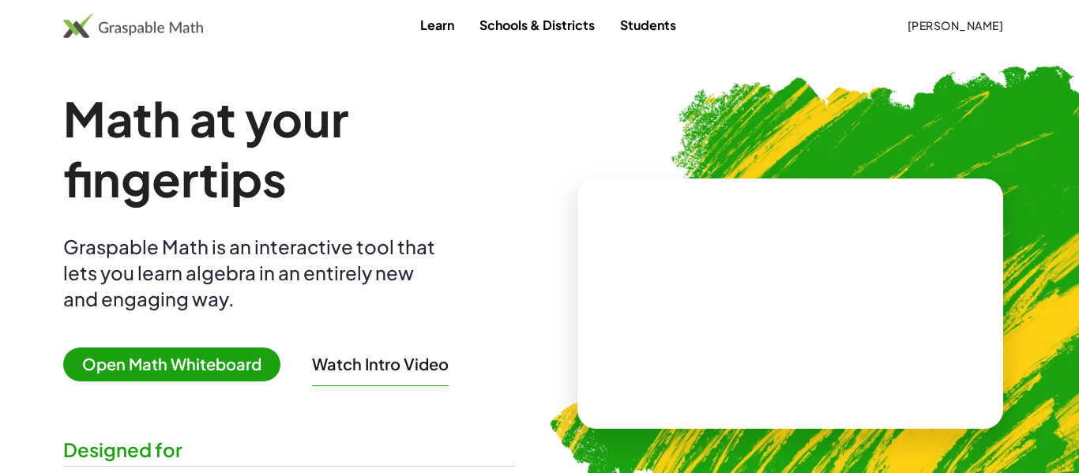
click at [918, 22] on span "[PERSON_NAME]" at bounding box center [955, 25] width 96 height 14
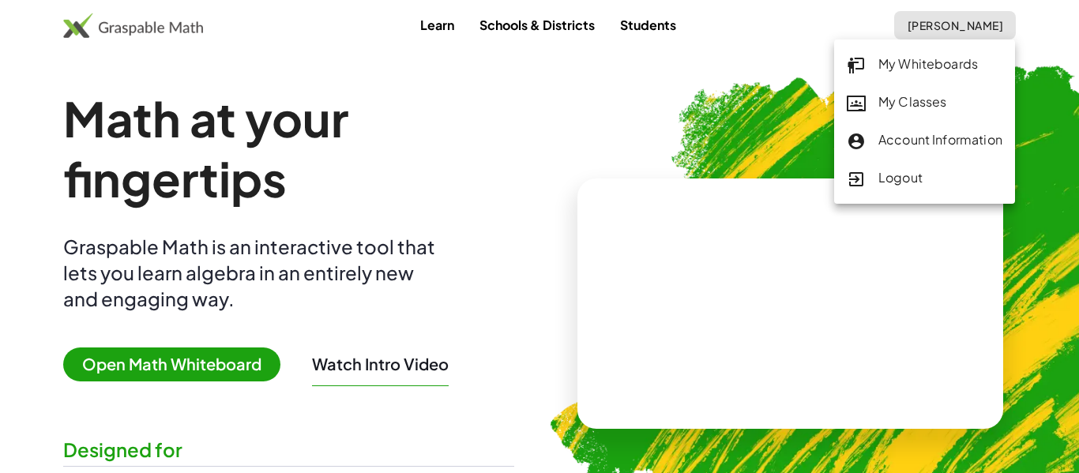
click at [926, 107] on div "My Classes" at bounding box center [925, 102] width 156 height 21
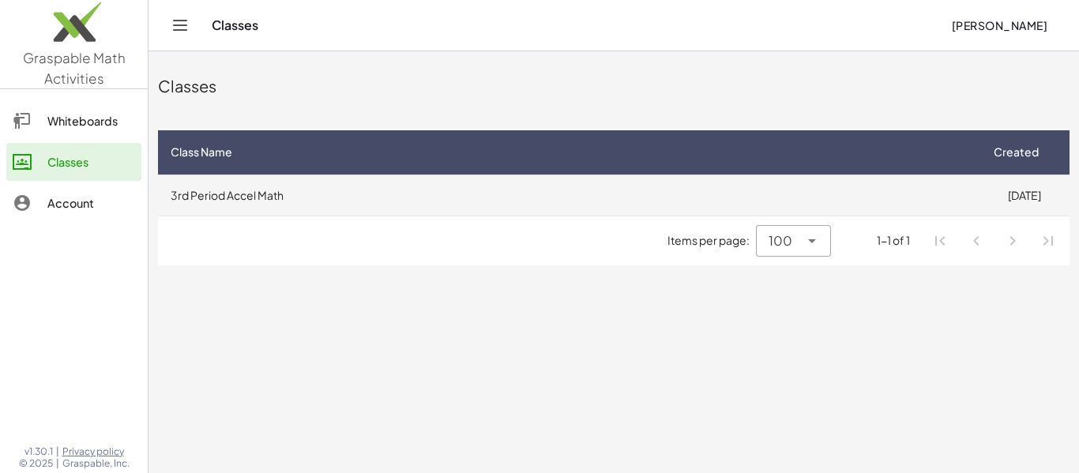
click at [460, 201] on td "3rd Period Accel Math" at bounding box center [568, 195] width 821 height 41
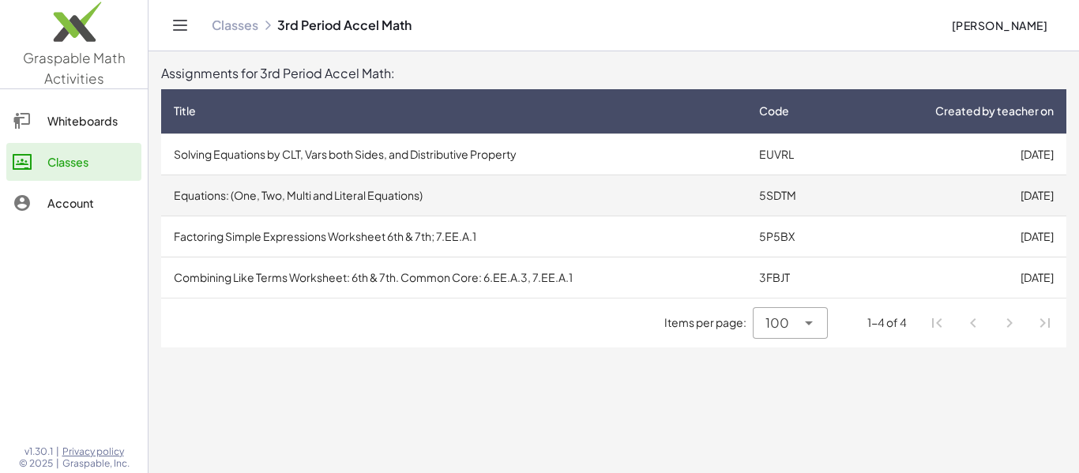
click at [460, 201] on td "Equations: (One, Two, Multi and Literal Equations)" at bounding box center [453, 195] width 585 height 41
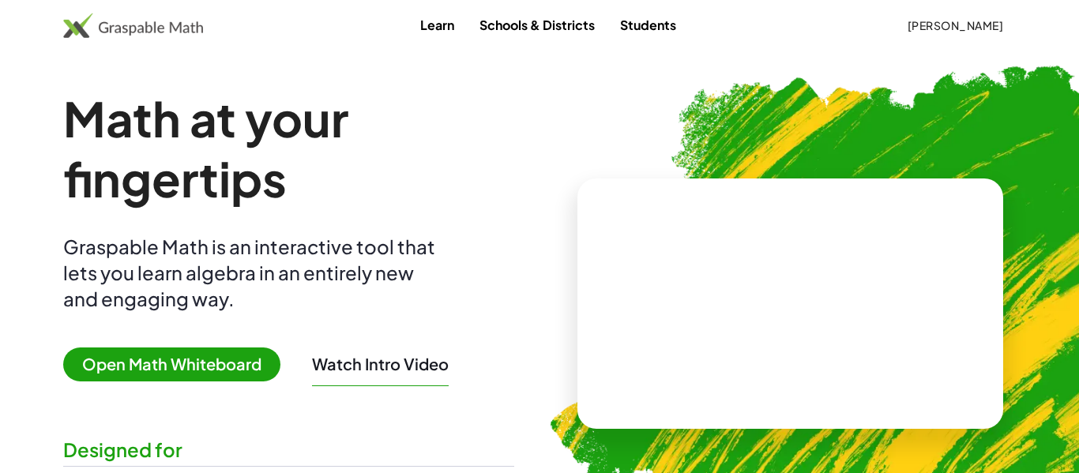
click at [952, 25] on span "[PERSON_NAME]" at bounding box center [955, 25] width 96 height 14
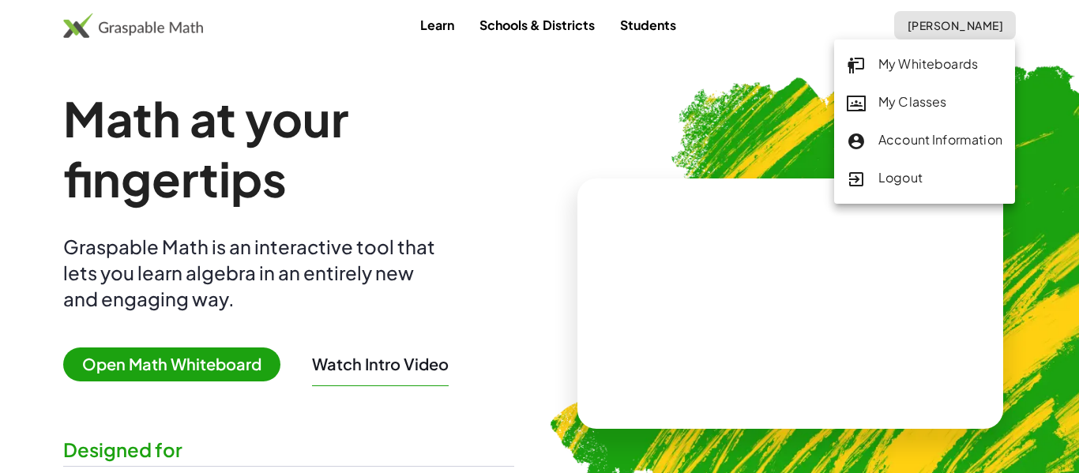
click at [953, 102] on div "My Classes" at bounding box center [925, 102] width 156 height 21
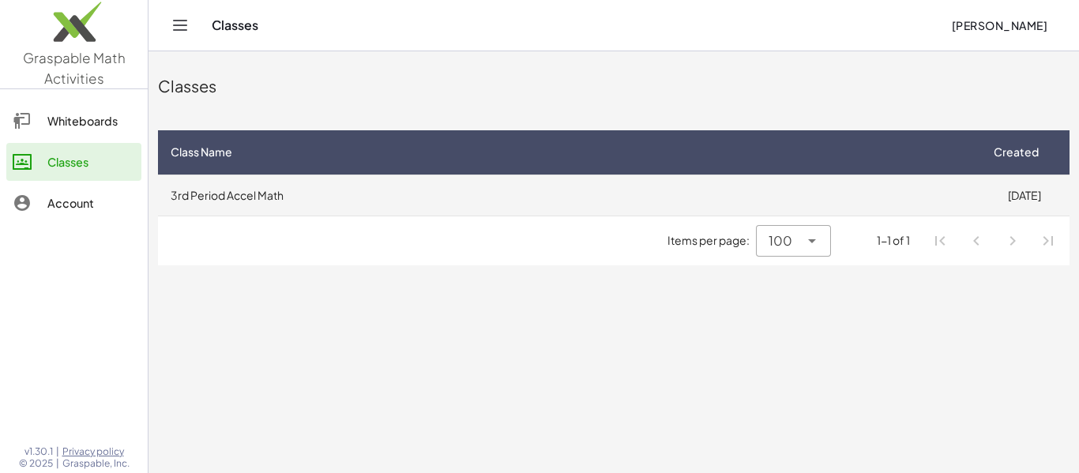
click at [790, 196] on td "3rd Period Accel Math" at bounding box center [568, 195] width 821 height 41
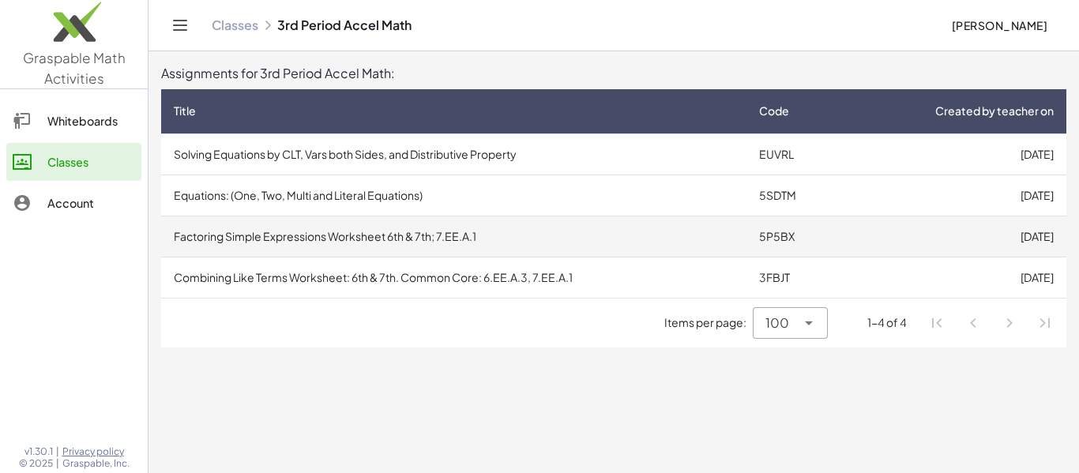
click at [605, 248] on td "Factoring Simple Expressions Worksheet 6th & 7th; 7.EE.A.1" at bounding box center [453, 236] width 585 height 41
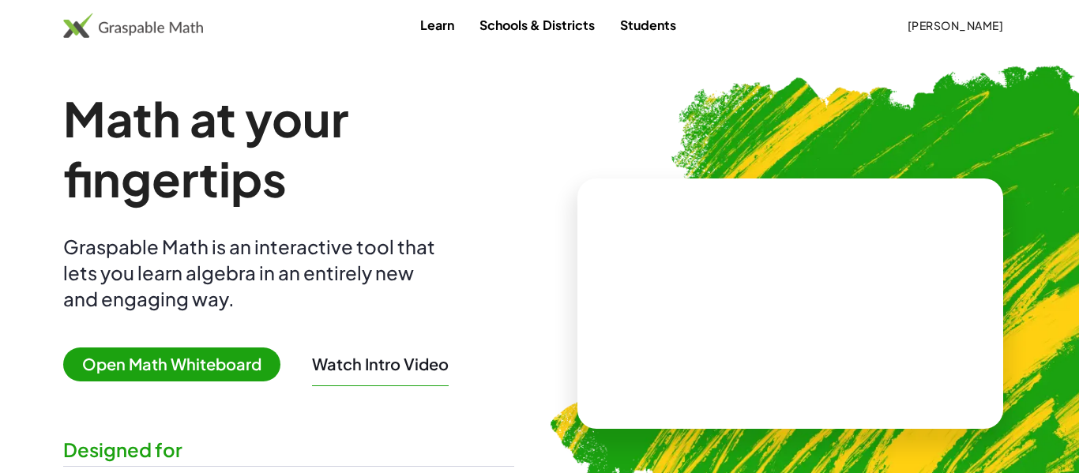
click at [931, 29] on span "[PERSON_NAME]" at bounding box center [955, 25] width 96 height 14
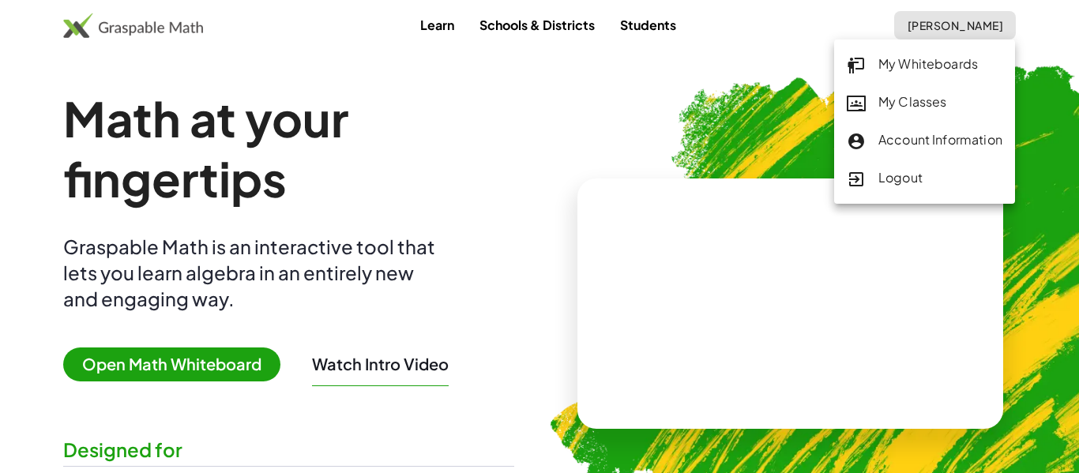
click at [892, 106] on div "My Classes" at bounding box center [925, 102] width 156 height 21
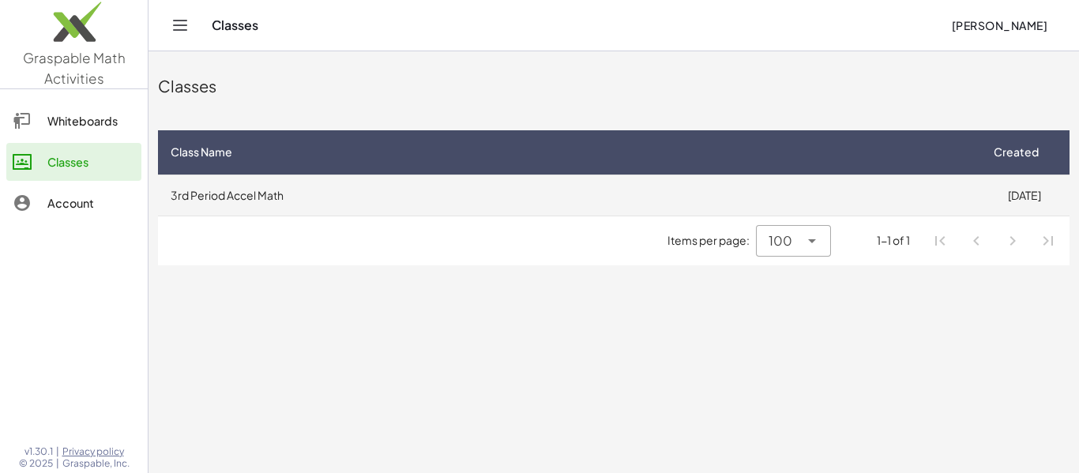
click at [569, 208] on td "3rd Period Accel Math" at bounding box center [568, 195] width 821 height 41
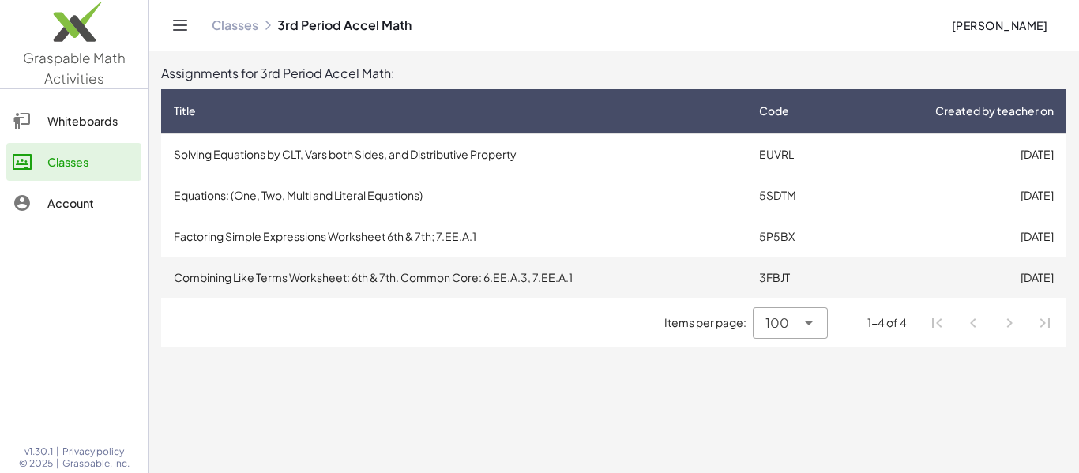
click at [471, 283] on td "Combining Like Terms Worksheet: 6th & 7th. Common Core: 6.EE.A.3, 7.EE.A.1" at bounding box center [453, 277] width 585 height 41
